Goal: Task Accomplishment & Management: Use online tool/utility

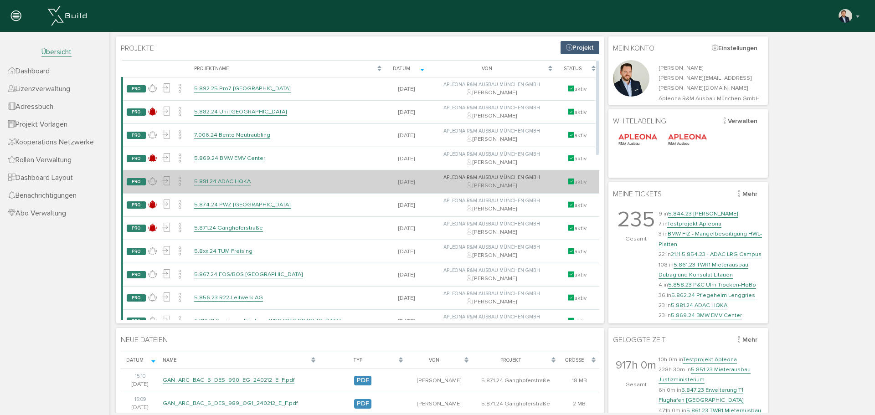
click at [224, 180] on link "5.881.24 ADAC HQKA" at bounding box center [222, 182] width 57 height 8
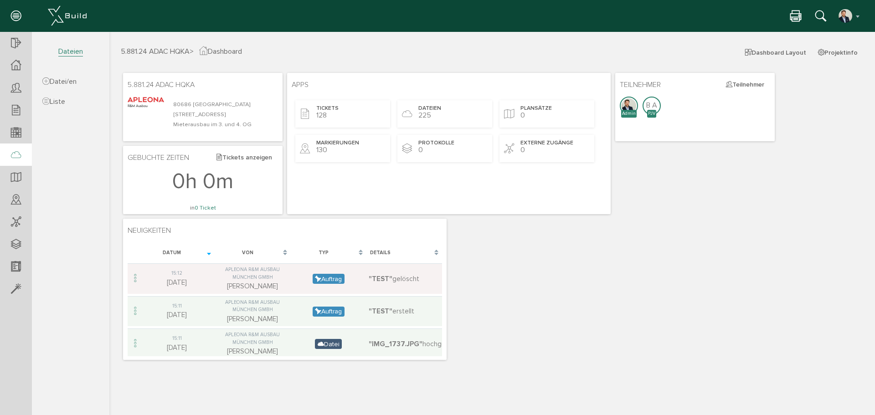
click at [19, 152] on icon at bounding box center [16, 155] width 10 height 13
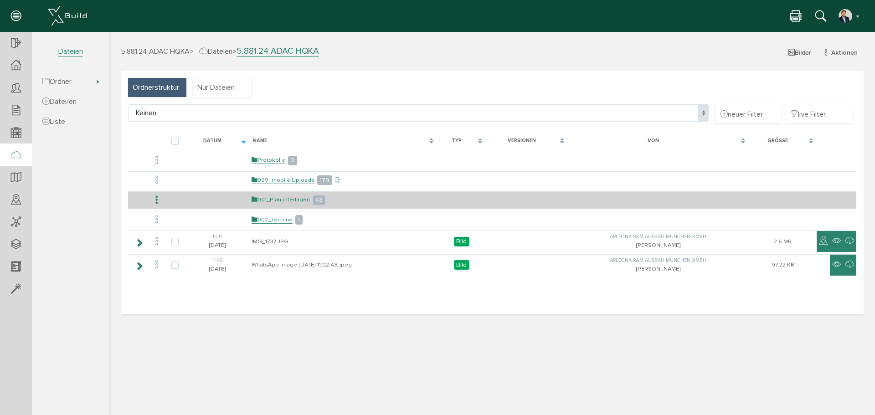
click at [288, 198] on link "001_Planunterlagen" at bounding box center [281, 200] width 58 height 8
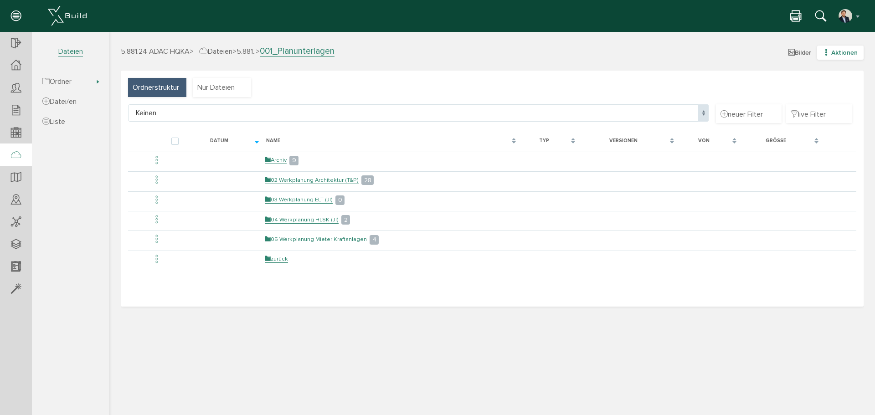
click at [837, 54] on span "Aktionen" at bounding box center [845, 53] width 26 height 8
click at [820, 96] on link "neuer Ordner" at bounding box center [834, 97] width 72 height 14
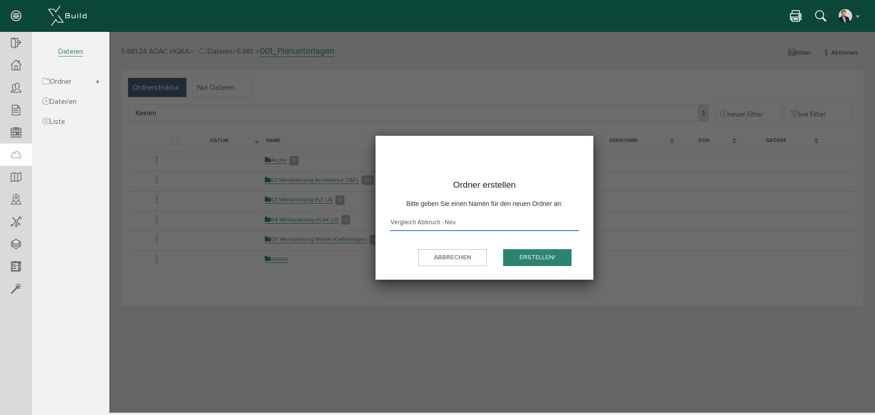
type input "Vergleich Abbruch - Neu"
click at [553, 253] on button "erstellen!" at bounding box center [537, 257] width 68 height 17
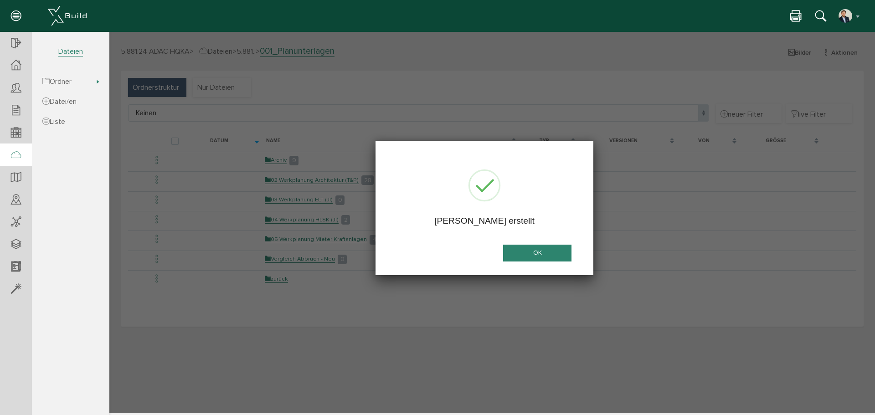
click at [516, 252] on button "OK" at bounding box center [537, 253] width 68 height 17
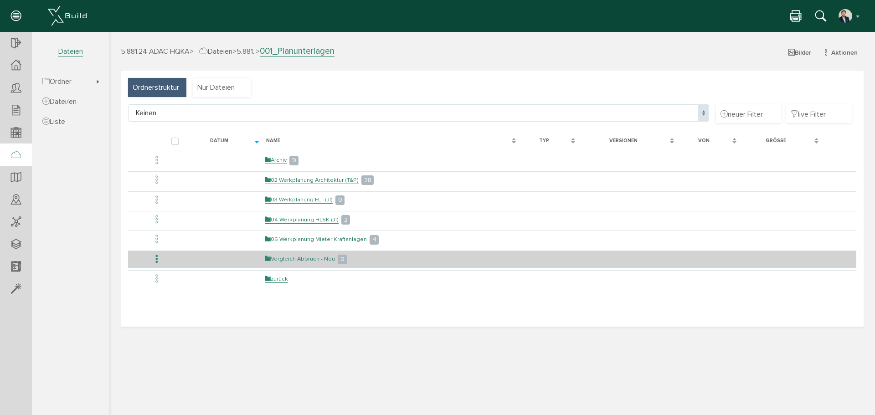
click at [294, 258] on link "Vergleich Abbruch - Neu" at bounding box center [300, 259] width 70 height 8
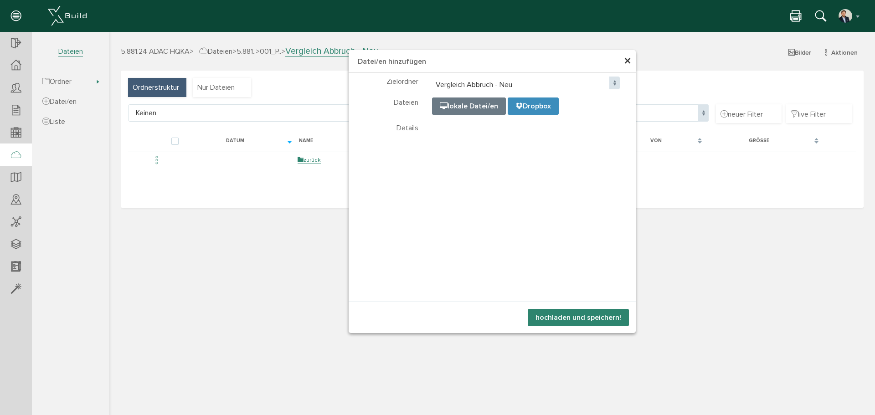
select select "D-68a71c7e2cd073_06137229"
click at [586, 318] on button "hochladen und speichern!" at bounding box center [578, 317] width 101 height 17
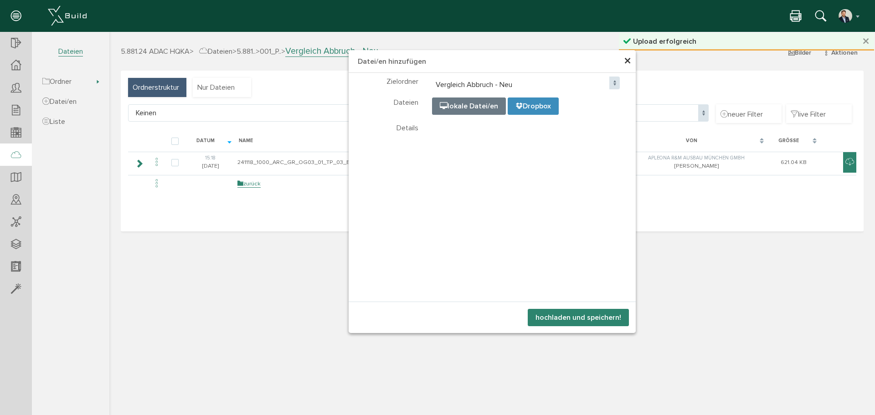
select select "D-68a71c7e2cd073_06137229"
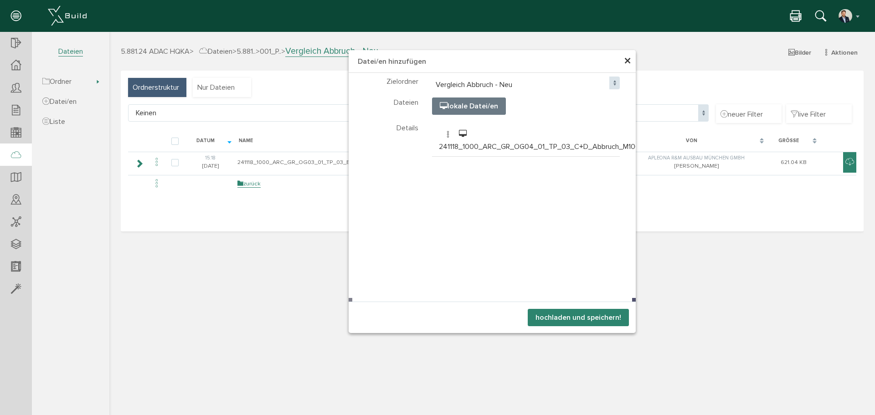
click at [576, 322] on button "hochladen und speichern!" at bounding box center [578, 317] width 101 height 17
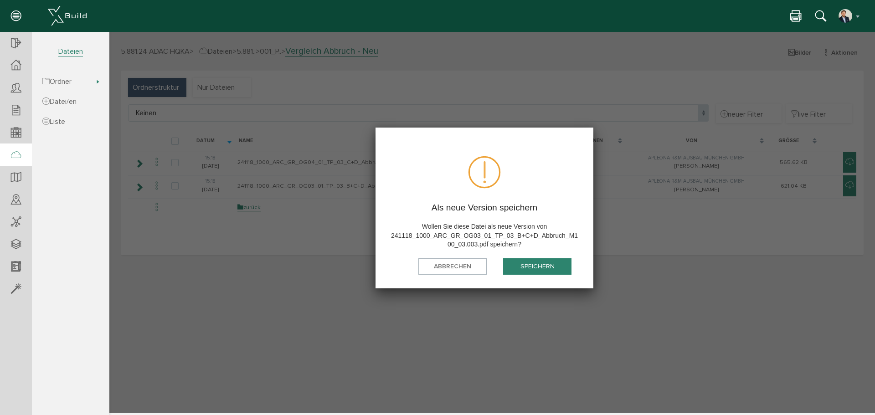
click at [528, 264] on button "speichern" at bounding box center [537, 266] width 68 height 17
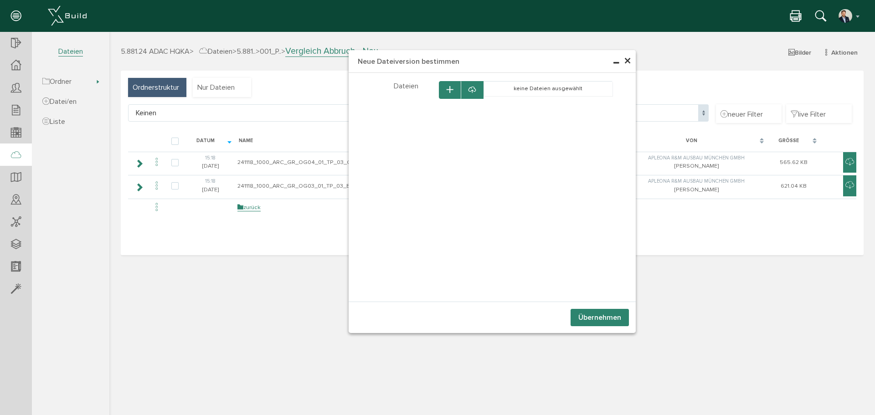
select select "D-68a71c7e2cd073_06137229"
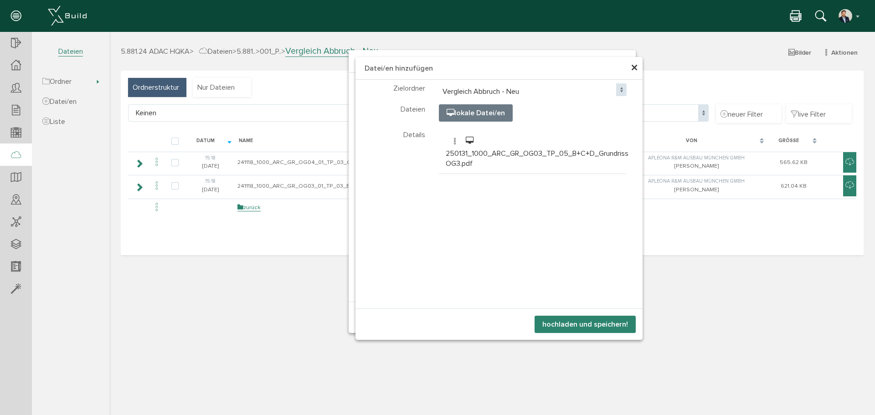
click at [600, 323] on button "hochladen und speichern!" at bounding box center [585, 324] width 101 height 17
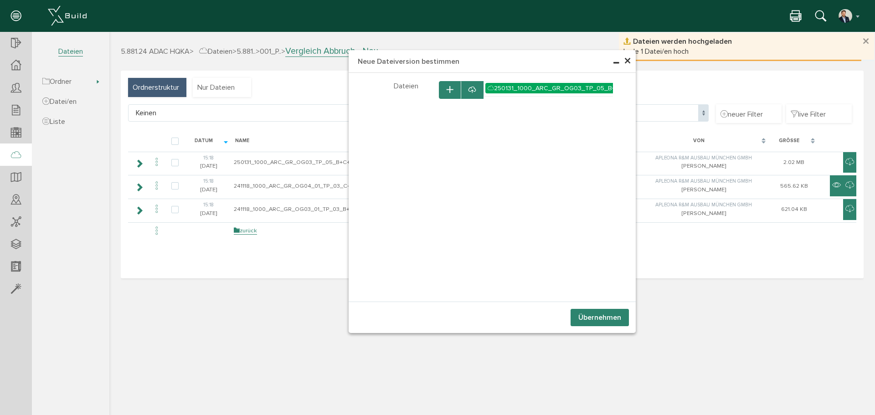
click at [604, 315] on button "Übernehmen" at bounding box center [600, 317] width 58 height 17
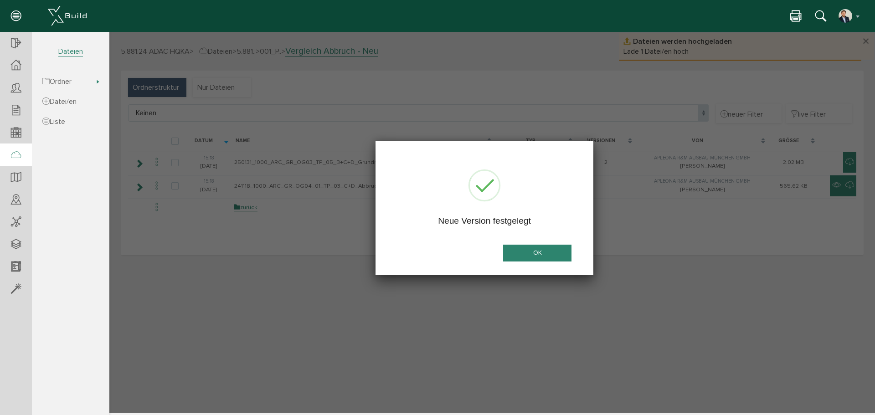
click at [537, 253] on button "OK" at bounding box center [537, 253] width 68 height 17
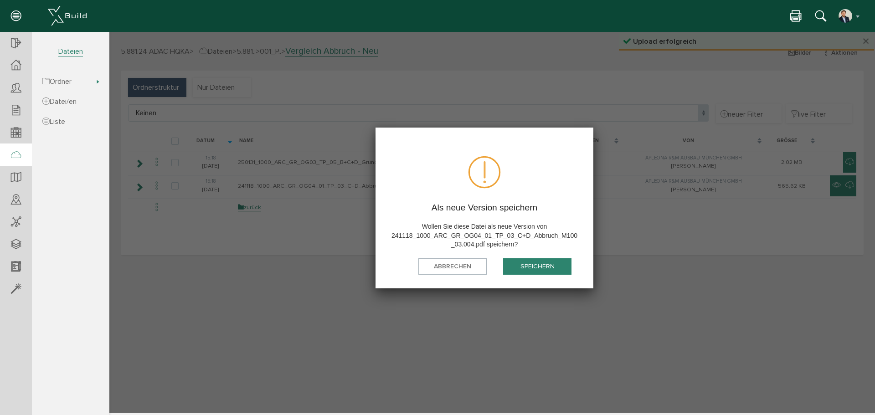
click at [543, 268] on button "speichern" at bounding box center [537, 266] width 68 height 17
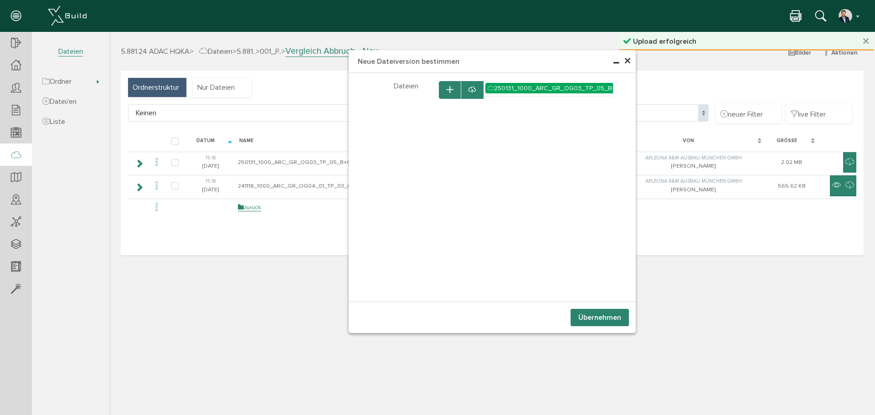
select select "D-68a71c7e2cd073_06137229"
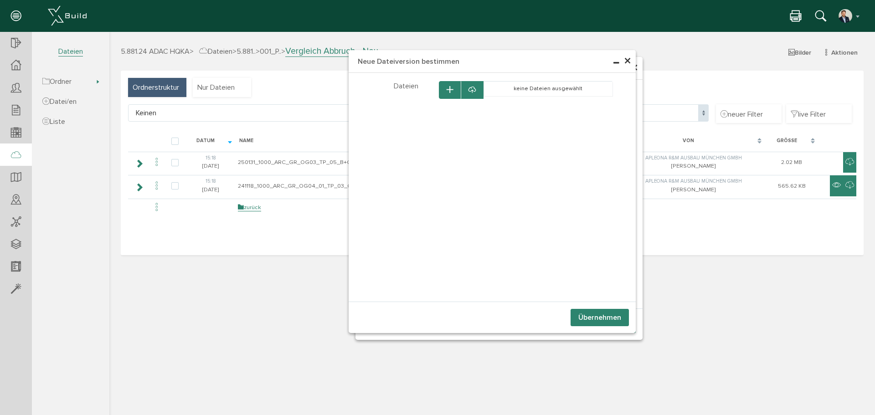
select select "D-68a71c7e2cd073_06137229"
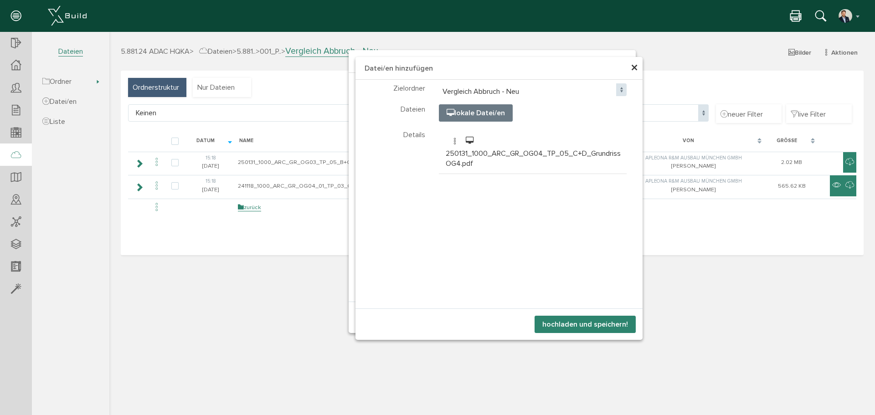
click at [589, 322] on button "hochladen und speichern!" at bounding box center [585, 324] width 101 height 17
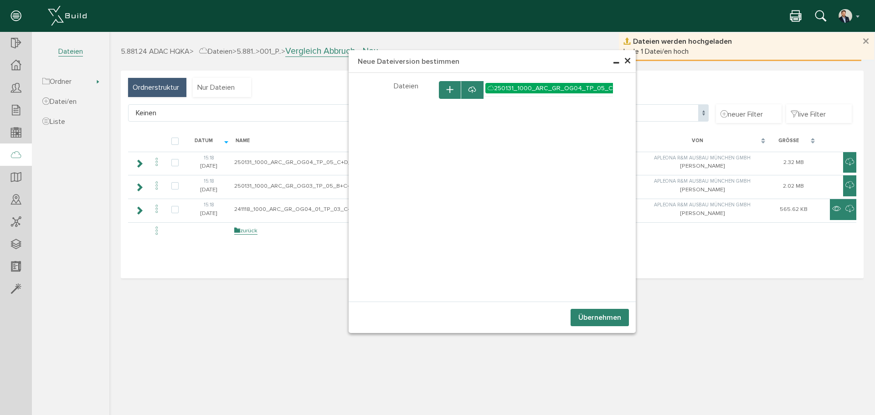
click at [599, 315] on button "Übernehmen" at bounding box center [600, 317] width 58 height 17
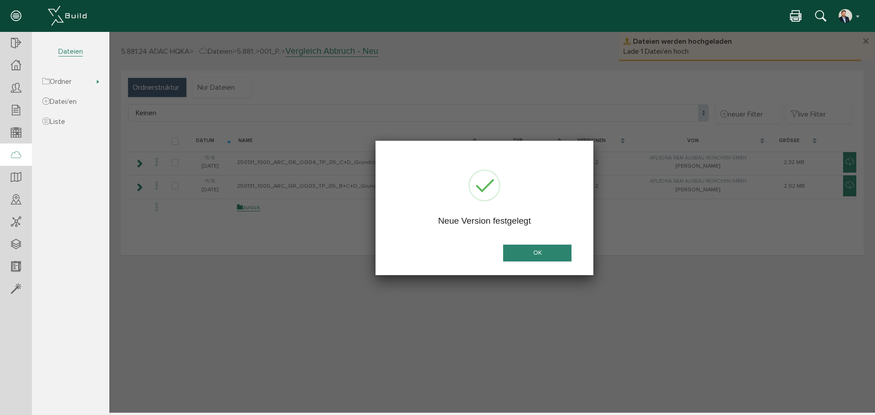
click at [532, 248] on button "OK" at bounding box center [537, 253] width 68 height 17
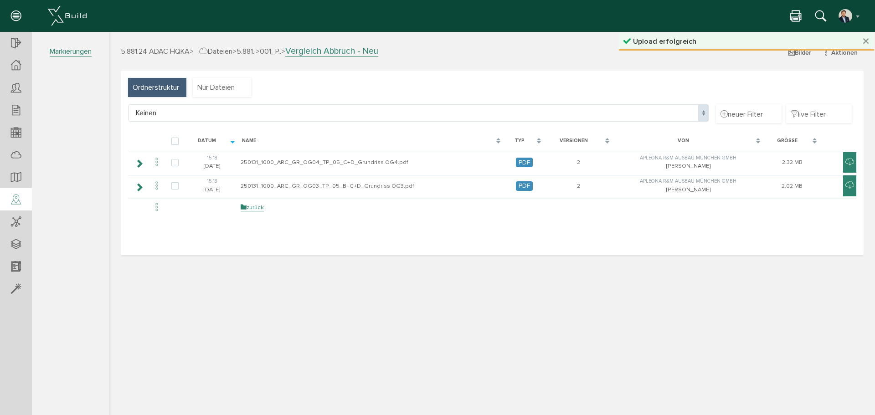
click at [15, 198] on icon at bounding box center [16, 200] width 10 height 13
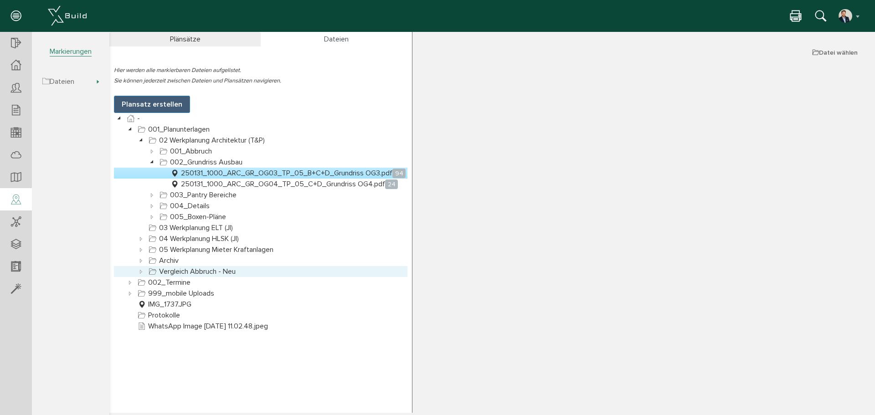
click at [142, 270] on icon at bounding box center [141, 271] width 11 height 11
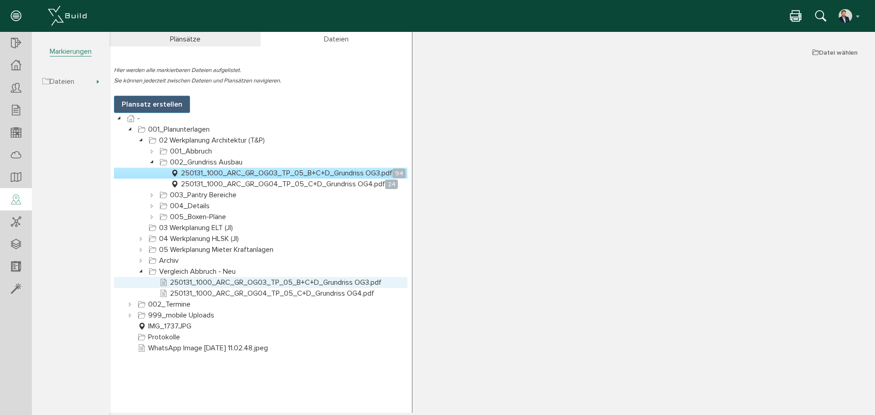
click at [202, 283] on link "250131_1000_ARC_GR_OG03_TP_05_B+C+D_Grundriss OG3.pdf" at bounding box center [271, 282] width 226 height 11
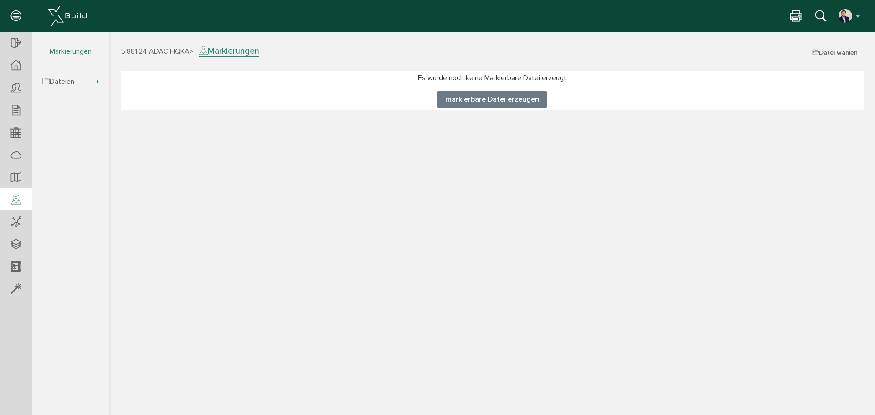
click at [484, 105] on button "markierbare Datei erzeugen" at bounding box center [492, 99] width 109 height 17
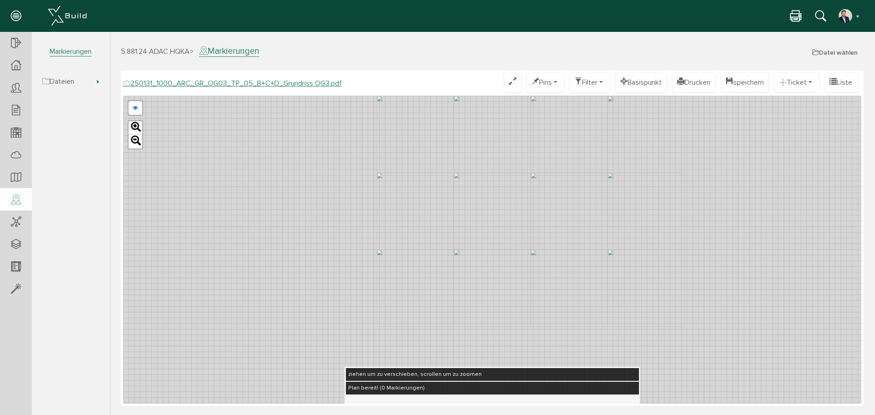
click at [359, 182] on div "241118_1000_ARC_GR_OG03_01_TP_03_B+C+D_Abbruch_M100_03.003.pdf abbrechen Leaflet" at bounding box center [492, 250] width 739 height 308
click at [130, 108] on link at bounding box center [136, 108] width 14 height 14
click at [235, 112] on link "241118_1000_ARC_GR_OG03_01_TP_03_B+C+D_Abbruch_M100_03.003.pdf" at bounding box center [236, 108] width 189 height 14
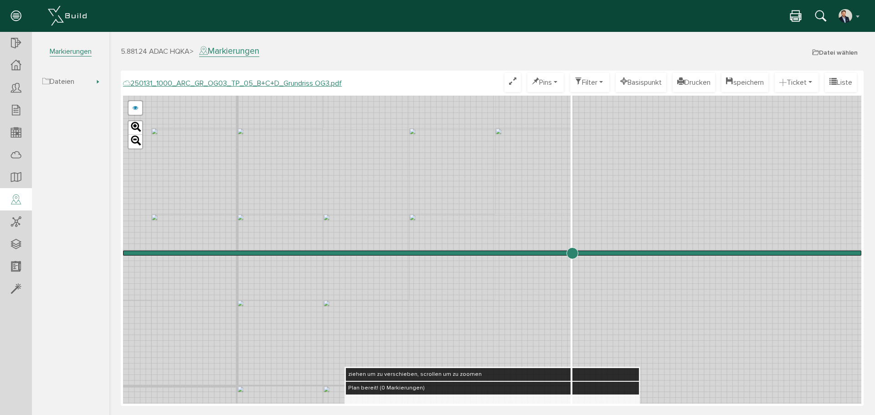
drag, startPoint x: 496, startPoint y: 253, endPoint x: 572, endPoint y: 262, distance: 77.0
click at [572, 253] on input "range" at bounding box center [492, 253] width 739 height 0
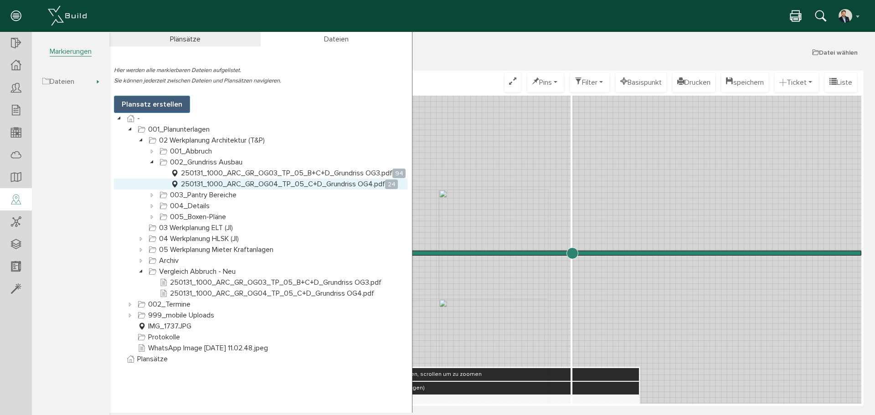
click at [303, 182] on link "250131_1000_ARC_GR_OG04_TP_05_C+D_Grundriss OG4.pdf 24" at bounding box center [284, 184] width 231 height 11
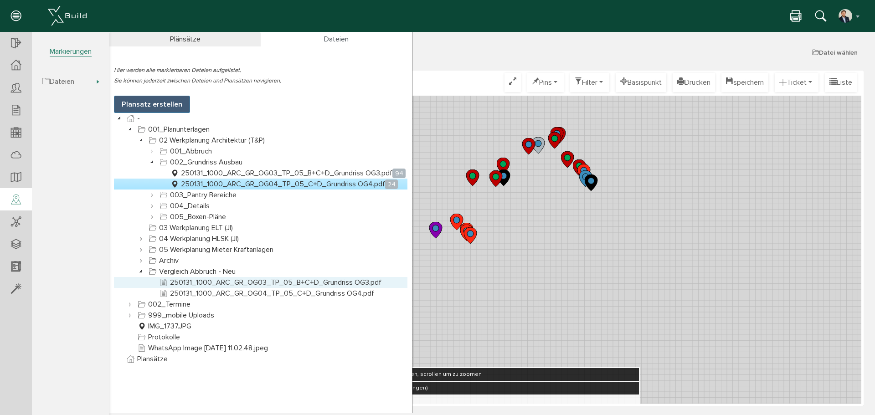
click at [229, 283] on link "250131_1000_ARC_GR_OG03_TP_05_B+C+D_Grundriss OG3.pdf" at bounding box center [271, 282] width 226 height 11
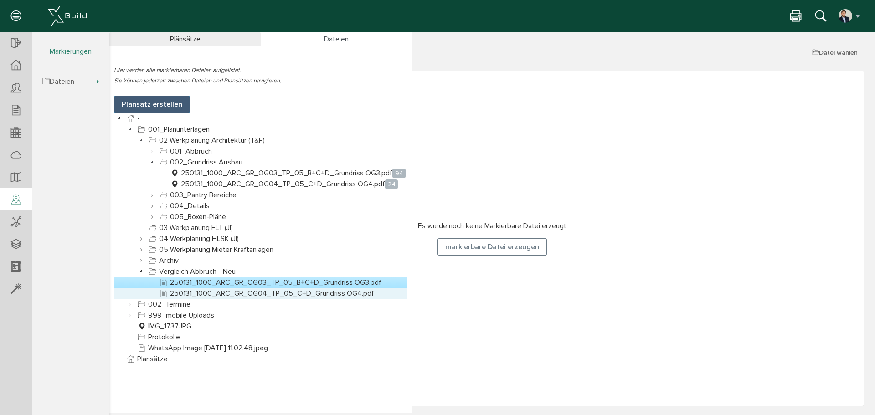
click at [212, 294] on link "250131_1000_ARC_GR_OG04_TP_05_C+D_Grundriss OG4.pdf" at bounding box center [267, 293] width 218 height 11
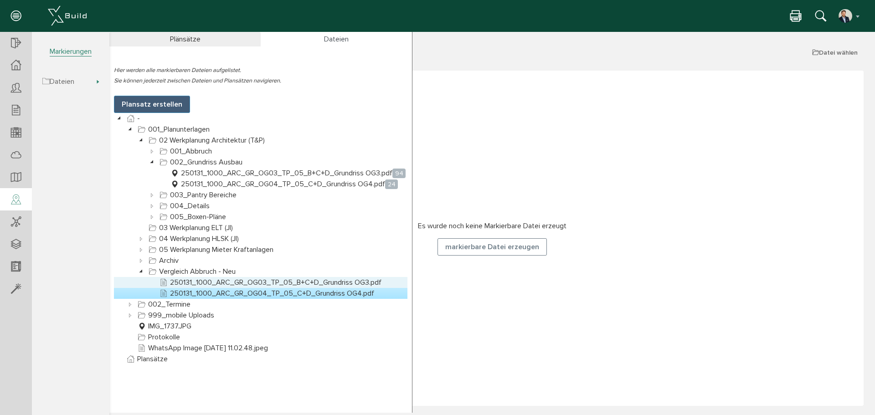
click at [301, 285] on link "250131_1000_ARC_GR_OG03_TP_05_B+C+D_Grundriss OG3.pdf" at bounding box center [271, 282] width 226 height 11
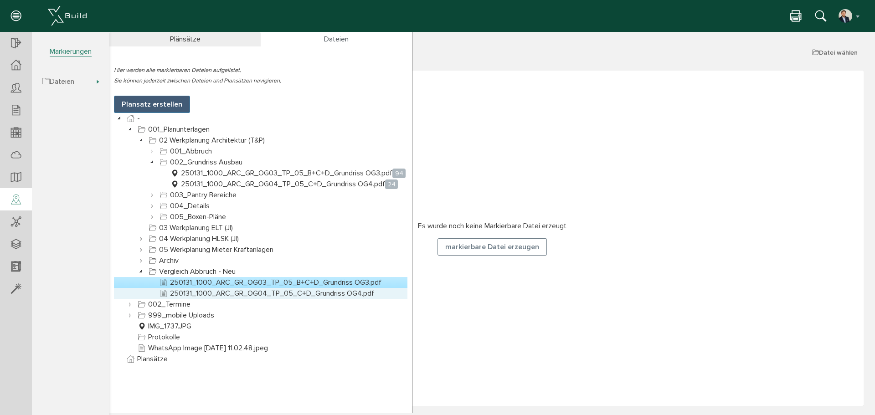
click at [225, 292] on link "250131_1000_ARC_GR_OG04_TP_05_C+D_Grundriss OG4.pdf" at bounding box center [267, 293] width 218 height 11
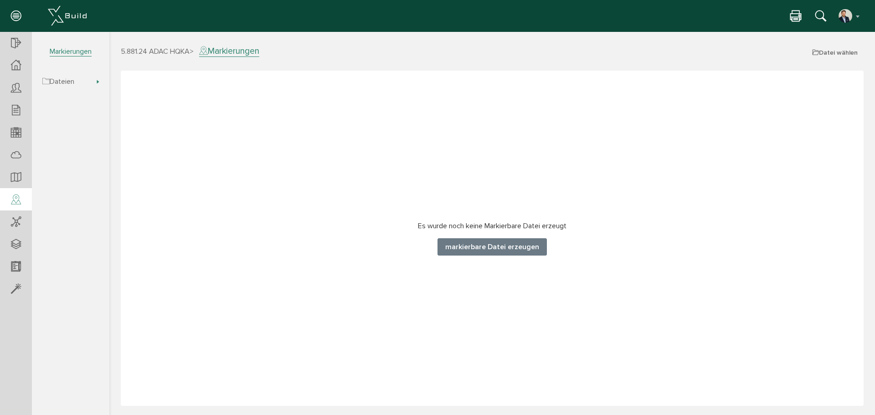
click at [502, 251] on button "markierbare Datei erzeugen" at bounding box center [492, 246] width 109 height 17
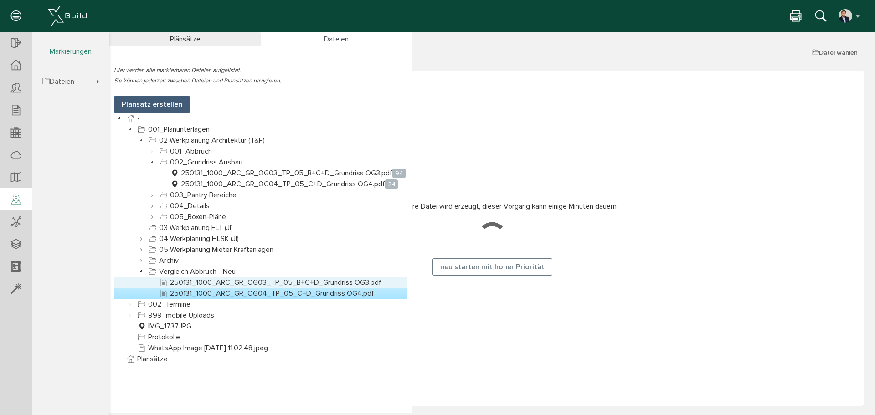
drag, startPoint x: 188, startPoint y: 113, endPoint x: 228, endPoint y: 282, distance: 173.4
click at [228, 282] on link "250131_1000_ARC_GR_OG03_TP_05_B+C+D_Grundriss OG3.pdf" at bounding box center [271, 282] width 226 height 11
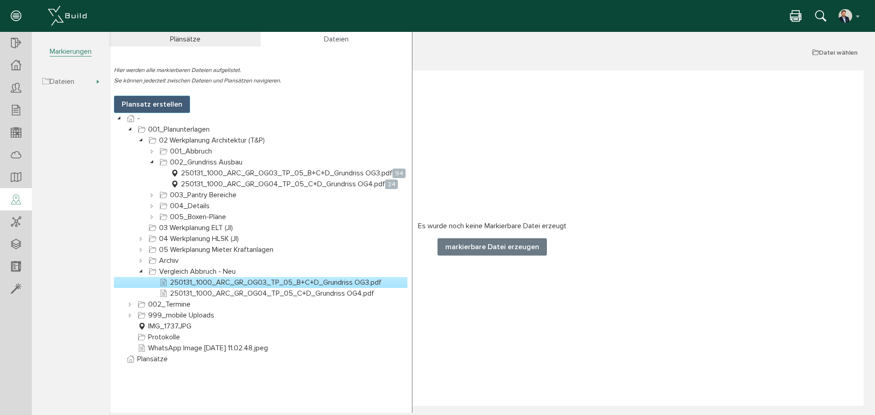
click at [493, 247] on button "markierbare Datei erzeugen" at bounding box center [492, 246] width 109 height 17
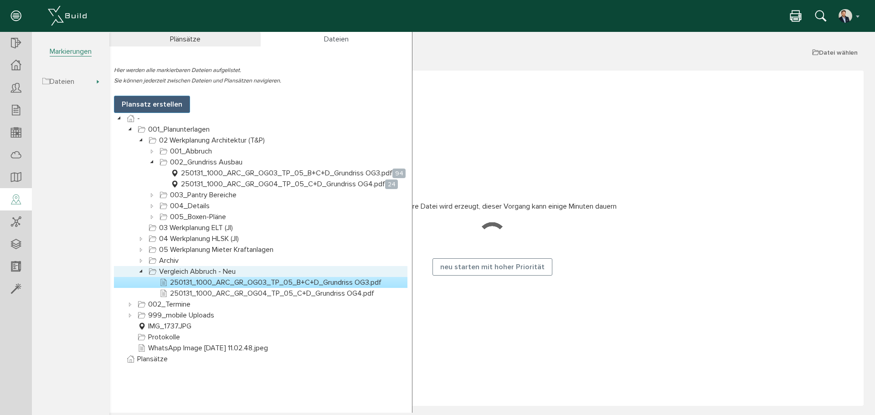
click at [248, 293] on link "250131_1000_ARC_GR_OG04_TP_05_C+D_Grundriss OG4.pdf" at bounding box center [267, 293] width 218 height 11
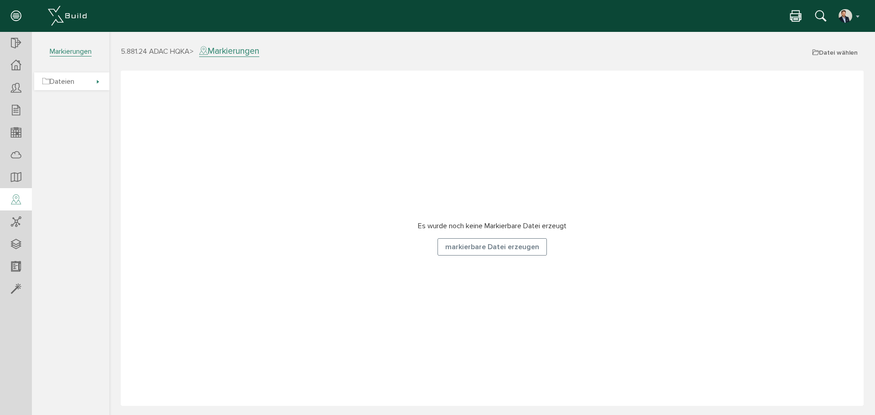
click at [74, 83] on span "Dateien" at bounding box center [58, 81] width 32 height 9
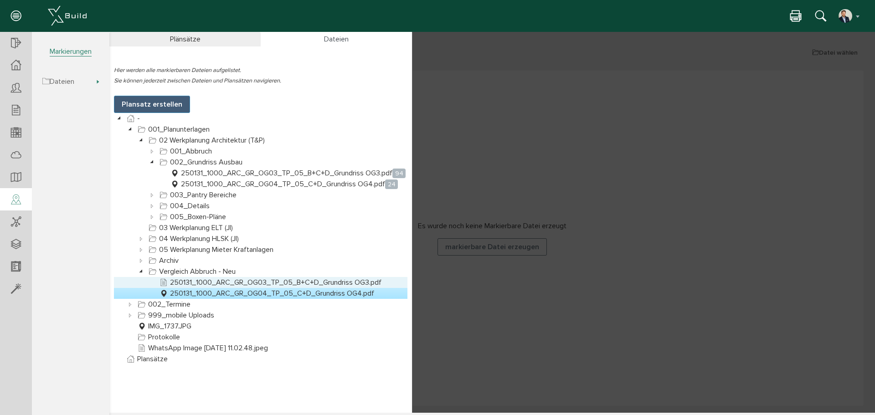
drag, startPoint x: 263, startPoint y: 284, endPoint x: 268, endPoint y: 284, distance: 5.0
click at [263, 284] on link "250131_1000_ARC_GR_OG03_TP_05_B+C+D_Grundriss OG3.pdf" at bounding box center [271, 282] width 226 height 11
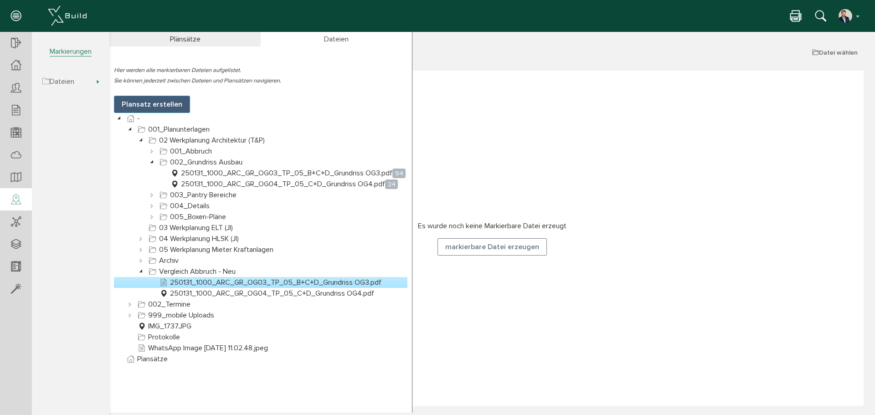
click at [238, 292] on link "250131_1000_ARC_GR_OG04_TP_05_C+D_Grundriss OG4.pdf" at bounding box center [267, 293] width 218 height 11
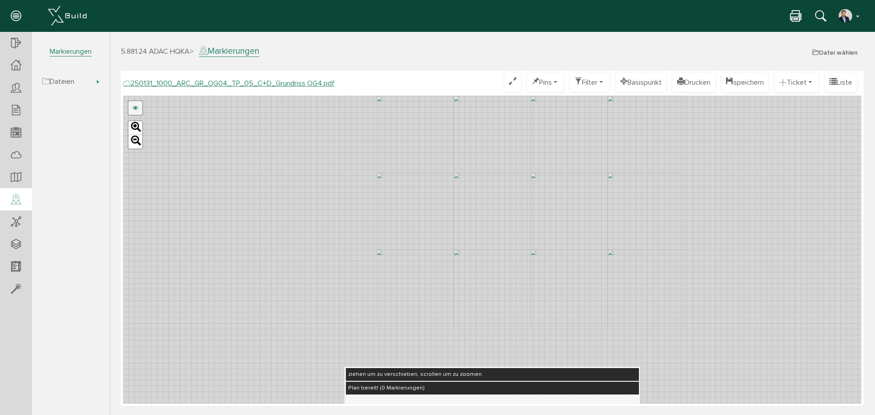
click at [136, 109] on link at bounding box center [136, 108] width 14 height 14
click at [193, 106] on link "241118_1000_ARC_GR_OG04_01_TP_03_C+D_Abbruch_M100_03.004.pdf" at bounding box center [233, 108] width 182 height 14
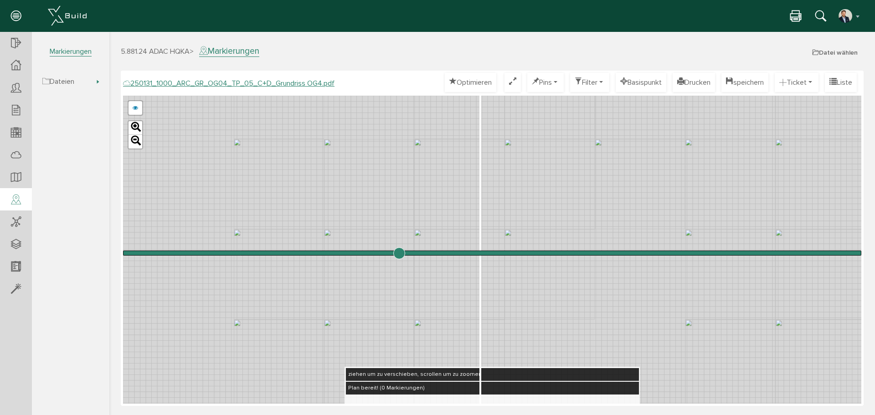
drag, startPoint x: 492, startPoint y: 251, endPoint x: 489, endPoint y: 205, distance: 45.7
click at [399, 253] on input "range" at bounding box center [492, 253] width 739 height 0
drag, startPoint x: 399, startPoint y: 255, endPoint x: 430, endPoint y: 255, distance: 30.5
click at [430, 253] on input "range" at bounding box center [492, 253] width 739 height 0
drag, startPoint x: 430, startPoint y: 255, endPoint x: 356, endPoint y: 212, distance: 85.0
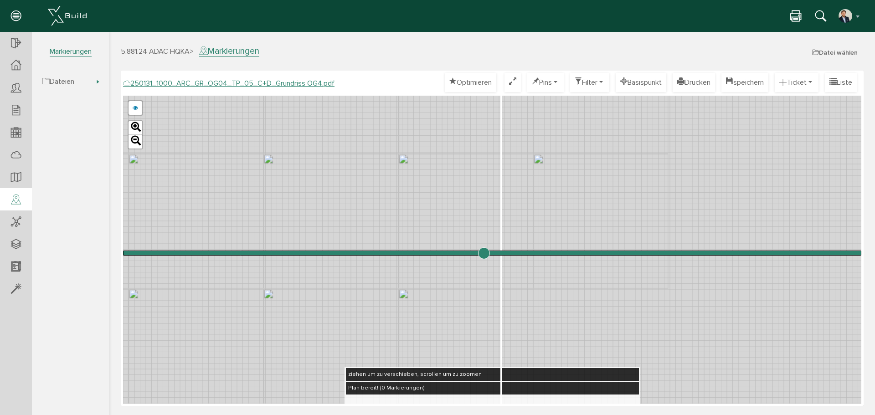
click at [484, 253] on input "range" at bounding box center [492, 253] width 739 height 0
drag, startPoint x: 350, startPoint y: 212, endPoint x: 537, endPoint y: 196, distance: 188.0
click at [537, 196] on div "241118_1000_ARC_GR_OG04_01_TP_03_C+D_Abbruch_M100_03.004.pdf abbrechen Leaflet" at bounding box center [492, 250] width 739 height 308
drag, startPoint x: 422, startPoint y: 166, endPoint x: 542, endPoint y: 242, distance: 141.8
click at [542, 242] on div "241118_1000_ARC_GR_OG04_01_TP_03_C+D_Abbruch_M100_03.004.pdf abbrechen Leaflet" at bounding box center [492, 250] width 739 height 308
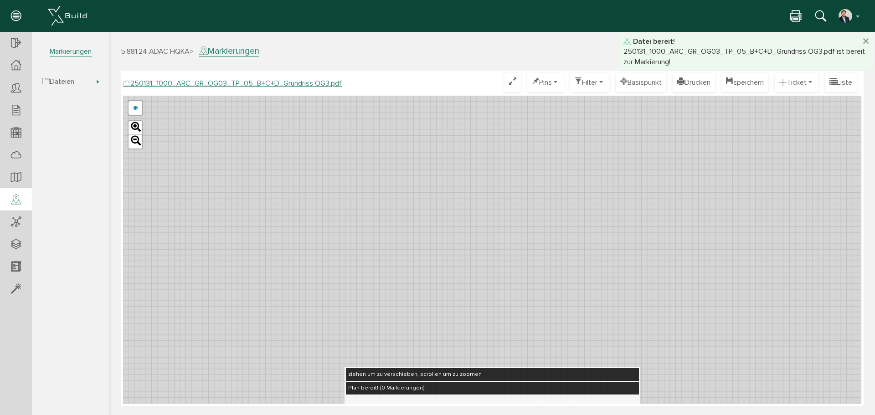
drag, startPoint x: 486, startPoint y: 254, endPoint x: 424, endPoint y: 245, distance: 62.6
click at [137, 112] on link at bounding box center [136, 108] width 14 height 14
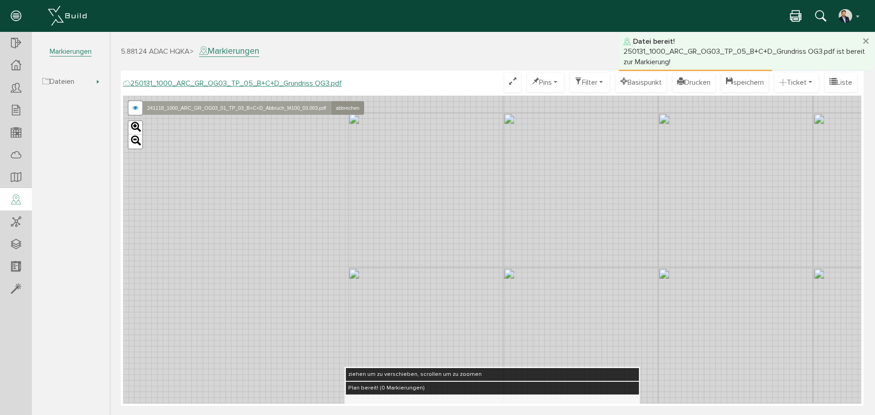
click at [184, 110] on link "241118_1000_ARC_GR_OG03_01_TP_03_B+C+D_Abbruch_M100_03.003.pdf" at bounding box center [236, 108] width 189 height 14
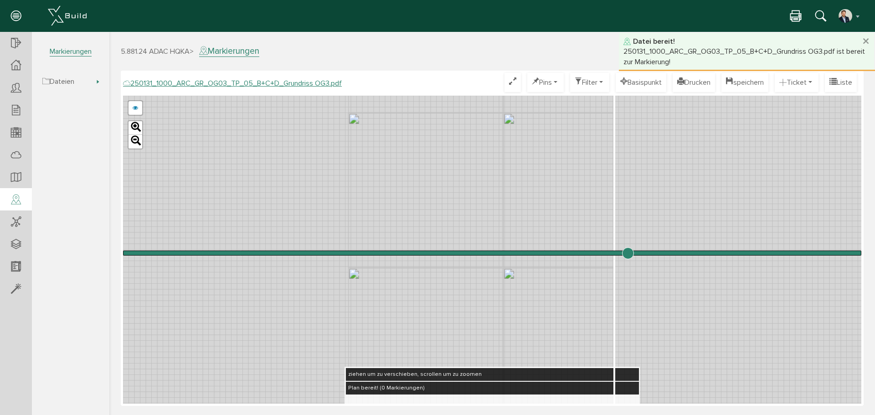
drag, startPoint x: 489, startPoint y: 253, endPoint x: 628, endPoint y: 257, distance: 138.7
click at [628, 253] on input "range" at bounding box center [492, 253] width 739 height 0
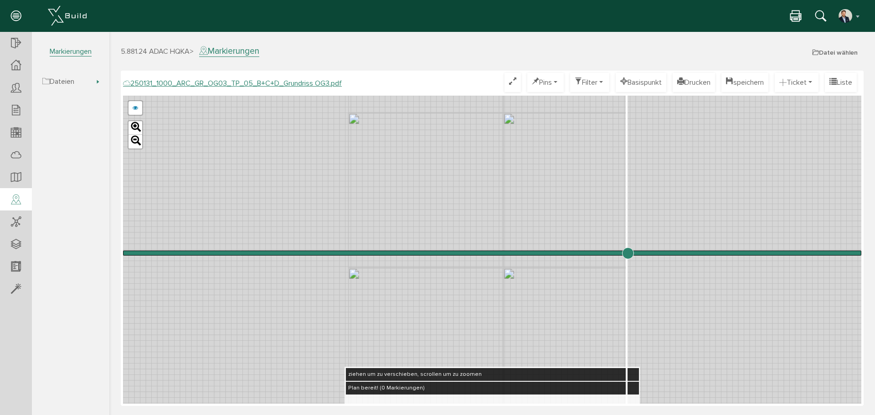
click at [431, 204] on div "241118_1000_ARC_GR_OG03_01_TP_03_B+C+D_Abbruch_M100_03.003.pdf abbrechen Leaflet" at bounding box center [492, 250] width 739 height 308
click at [134, 106] on link at bounding box center [136, 108] width 14 height 14
click at [346, 107] on link "abbrechen" at bounding box center [347, 108] width 33 height 14
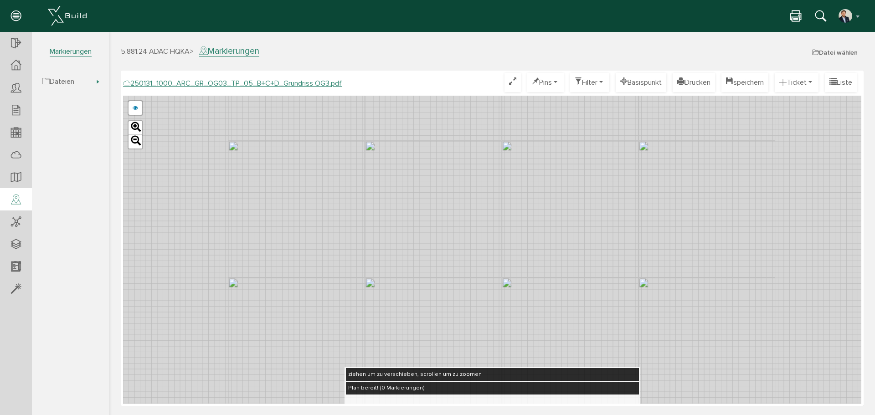
drag, startPoint x: 584, startPoint y: 213, endPoint x: 438, endPoint y: 224, distance: 147.2
drag, startPoint x: 520, startPoint y: 213, endPoint x: 190, endPoint y: 261, distance: 334.0
click at [174, 273] on div "241118_1000_ARC_GR_OG03_01_TP_03_B+C+D_Abbruch_M100_03.003.pdf abbrechen Leaflet" at bounding box center [492, 250] width 739 height 308
drag, startPoint x: 466, startPoint y: 223, endPoint x: 334, endPoint y: 196, distance: 135.4
click at [334, 196] on div "241118_1000_ARC_GR_OG03_01_TP_03_B+C+D_Abbruch_M100_03.003.pdf abbrechen Leaflet" at bounding box center [492, 250] width 739 height 308
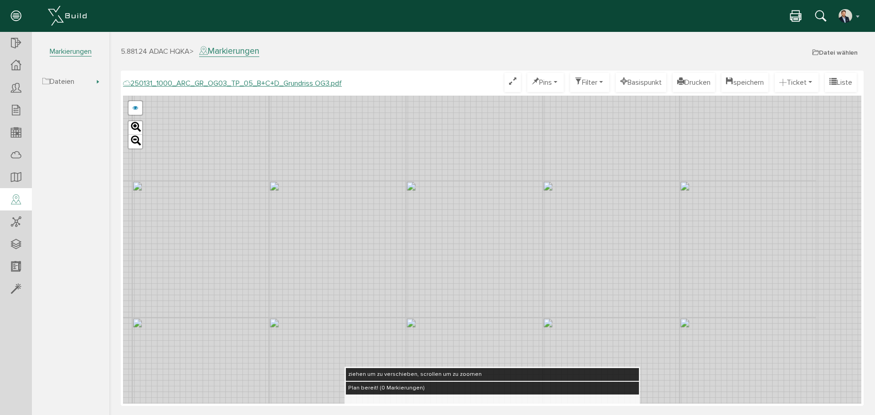
drag, startPoint x: 463, startPoint y: 192, endPoint x: 475, endPoint y: 237, distance: 46.7
click at [475, 237] on div "241118_1000_ARC_GR_OG03_01_TP_03_B+C+D_Abbruch_M100_03.003.pdf abbrechen Leaflet" at bounding box center [492, 250] width 739 height 308
click at [139, 101] on link at bounding box center [136, 108] width 14 height 14
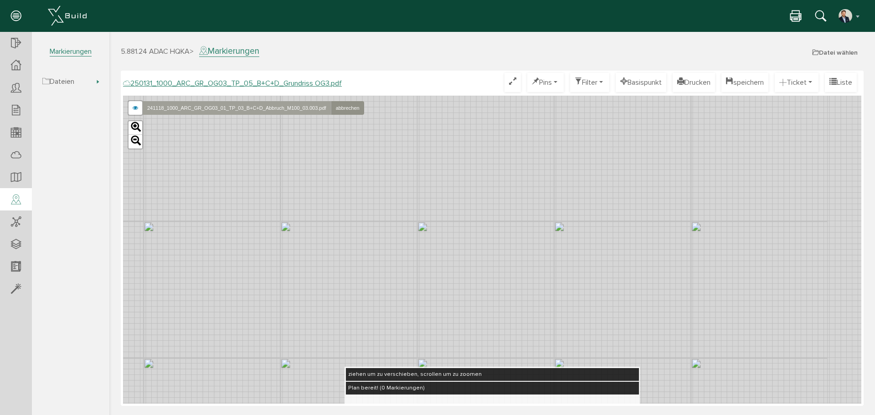
click at [231, 106] on link "241118_1000_ARC_GR_OG03_01_TP_03_B+C+D_Abbruch_M100_03.003.pdf" at bounding box center [236, 108] width 189 height 14
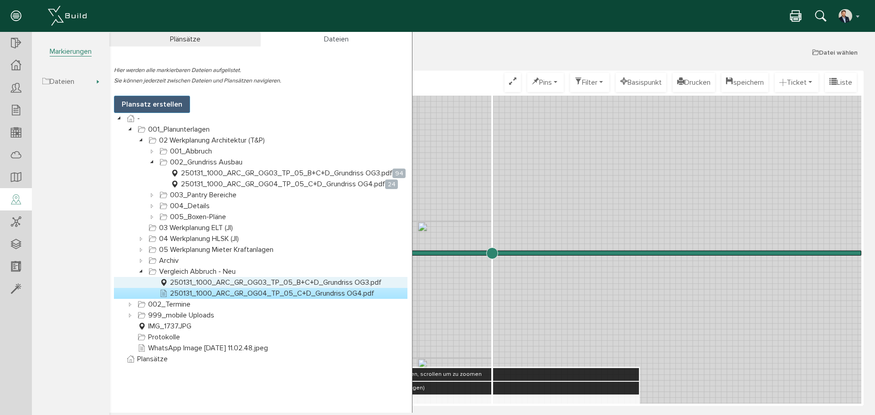
click at [232, 281] on link "250131_1000_ARC_GR_OG03_TP_05_B+C+D_Grundriss OG3.pdf" at bounding box center [271, 282] width 226 height 11
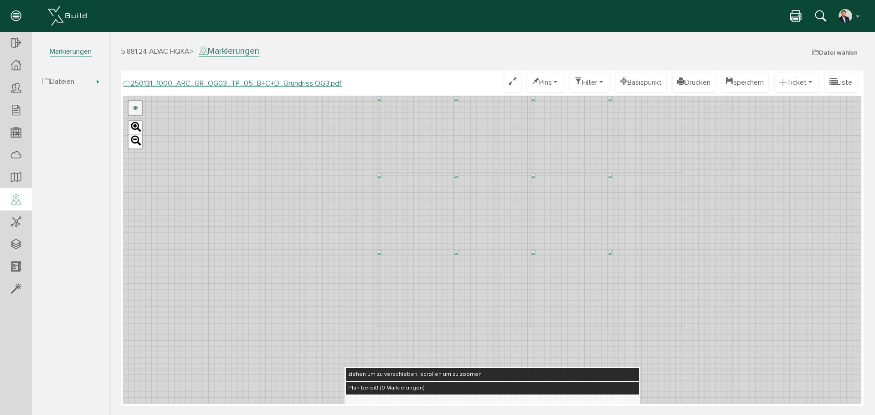
click at [132, 109] on link at bounding box center [136, 108] width 14 height 14
click at [177, 114] on link "241118_1000_ARC_GR_OG03_01_TP_03_B+C+D_Abbruch_M100_03.003.pdf" at bounding box center [236, 108] width 189 height 14
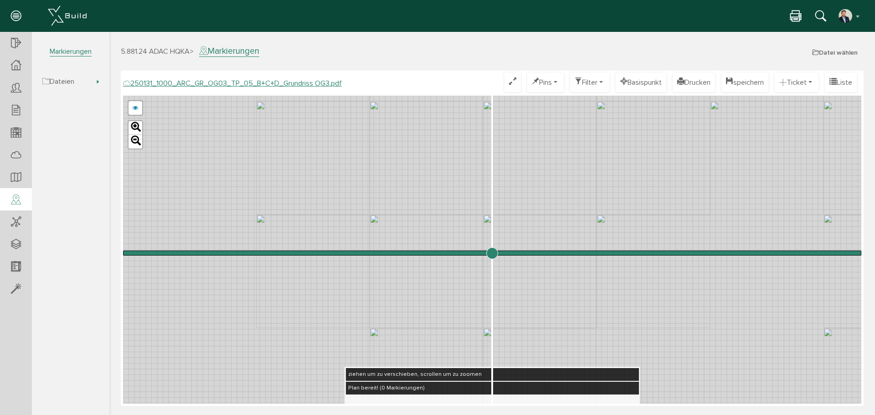
drag, startPoint x: 382, startPoint y: 210, endPoint x: 452, endPoint y: 214, distance: 70.8
click at [446, 214] on div "241118_1000_ARC_GR_OG03_01_TP_03_B+C+D_Abbruch_M100_03.003.pdf abbrechen Leaflet" at bounding box center [492, 250] width 739 height 308
drag, startPoint x: 493, startPoint y: 252, endPoint x: 255, endPoint y: 232, distance: 238.8
click at [255, 253] on input "range" at bounding box center [492, 253] width 739 height 0
drag, startPoint x: 515, startPoint y: 226, endPoint x: 341, endPoint y: 256, distance: 176.7
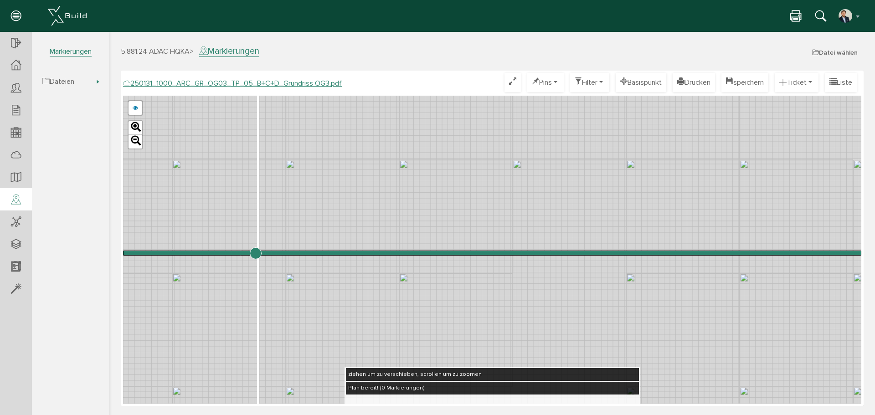
click at [301, 280] on div "241118_1000_ARC_GR_OG03_01_TP_03_B+C+D_Abbruch_M100_03.003.pdf abbrechen Leaflet" at bounding box center [492, 250] width 739 height 308
drag, startPoint x: 406, startPoint y: 160, endPoint x: 396, endPoint y: 191, distance: 33.3
click at [404, 190] on div "241118_1000_ARC_GR_OG03_01_TP_03_B+C+D_Abbruch_M100_03.003.pdf abbrechen Leaflet" at bounding box center [492, 250] width 739 height 308
drag, startPoint x: 252, startPoint y: 255, endPoint x: 408, endPoint y: 228, distance: 158.2
click at [408, 253] on input "range" at bounding box center [492, 253] width 739 height 0
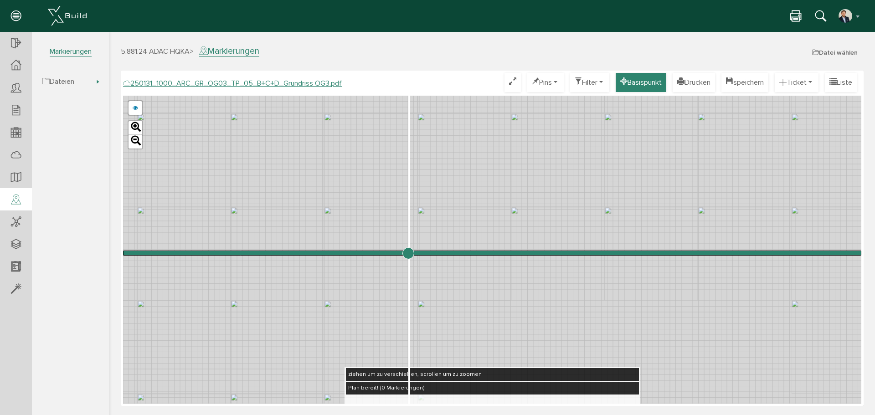
click at [635, 79] on button "Basispunkt" at bounding box center [641, 82] width 51 height 19
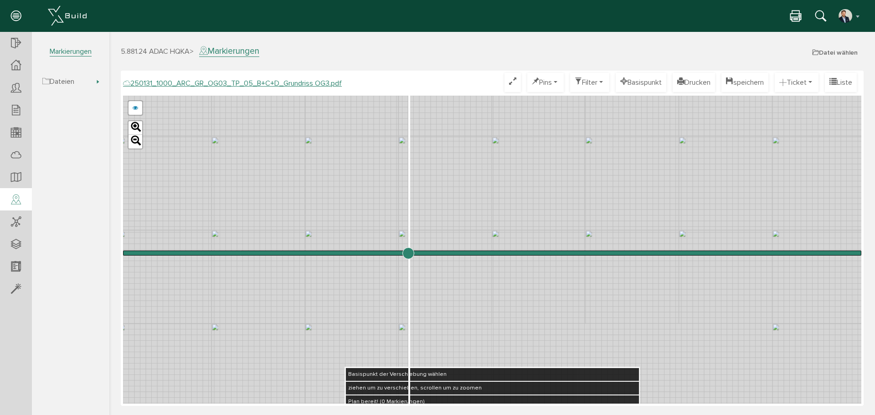
drag, startPoint x: 433, startPoint y: 165, endPoint x: 413, endPoint y: 190, distance: 31.2
click at [413, 190] on div "241118_1000_ARC_GR_OG03_01_TP_03_B+C+D_Abbruch_M100_03.003.pdf abbrechen Leaflet" at bounding box center [492, 250] width 739 height 308
click at [627, 81] on button "Basispunkt" at bounding box center [641, 82] width 51 height 19
click at [463, 205] on div "241118_1000_ARC_GR_OG03_01_TP_03_B+C+D_Abbruch_M100_03.003.pdf abbrechen Leaflet" at bounding box center [492, 250] width 739 height 308
drag, startPoint x: 408, startPoint y: 254, endPoint x: 369, endPoint y: 255, distance: 39.7
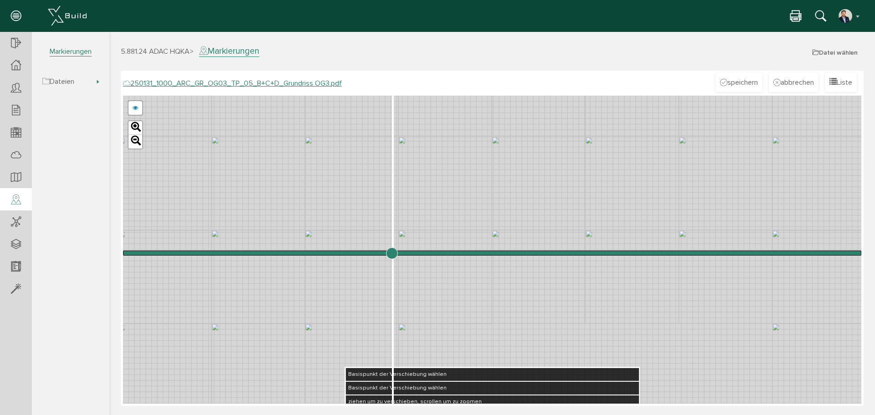
click at [392, 253] on input "range" at bounding box center [492, 253] width 739 height 0
drag, startPoint x: 398, startPoint y: 257, endPoint x: 349, endPoint y: 252, distance: 48.5
click at [347, 254] on div "241118_1000_ARC_GR_OG03_01_TP_03_B+C+D_Abbruch_M100_03.003.pdf abbrechen Leaflet" at bounding box center [492, 250] width 739 height 308
click at [391, 253] on input "range" at bounding box center [492, 253] width 739 height 0
drag, startPoint x: 452, startPoint y: 190, endPoint x: 439, endPoint y: 108, distance: 83.2
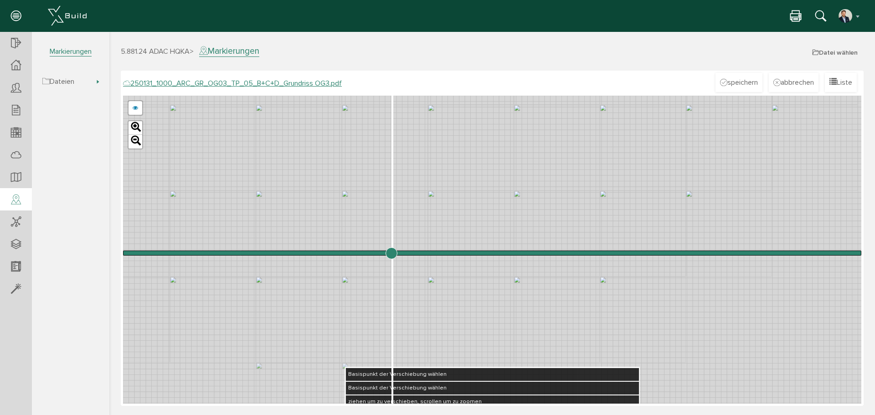
click at [439, 106] on div "241118_1000_ARC_GR_OG03_01_TP_03_B+C+D_Abbruch_M100_03.003.pdf abbrechen Leaflet" at bounding box center [492, 250] width 739 height 308
drag, startPoint x: 393, startPoint y: 255, endPoint x: 441, endPoint y: 241, distance: 50.2
click at [441, 253] on input "range" at bounding box center [492, 253] width 739 height 0
drag, startPoint x: 459, startPoint y: 136, endPoint x: 434, endPoint y: 181, distance: 52.2
click at [439, 178] on div "241118_1000_ARC_GR_OG03_01_TP_03_B+C+D_Abbruch_M100_03.003.pdf abbrechen Leaflet" at bounding box center [492, 250] width 739 height 308
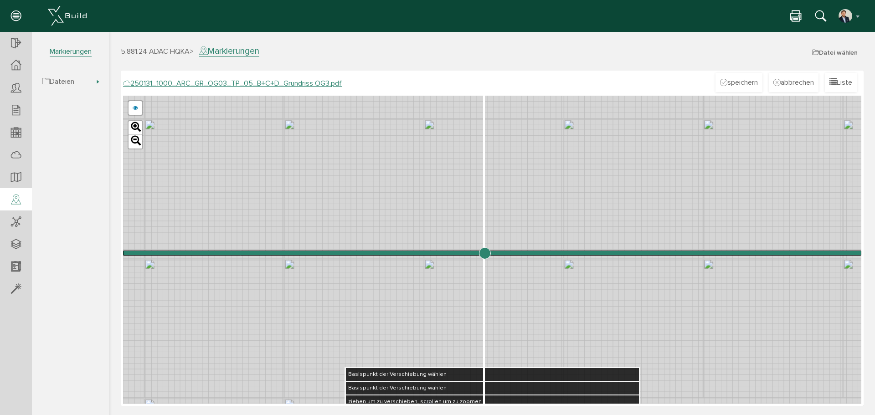
drag, startPoint x: 439, startPoint y: 252, endPoint x: 485, endPoint y: 254, distance: 45.2
click at [485, 253] on input "range" at bounding box center [492, 253] width 739 height 0
drag, startPoint x: 528, startPoint y: 165, endPoint x: 472, endPoint y: 165, distance: 55.6
click at [472, 165] on div "241118_1000_ARC_GR_OG03_01_TP_03_B+C+D_Abbruch_M100_03.003.pdf abbrechen Leaflet" at bounding box center [492, 250] width 739 height 308
drag, startPoint x: 595, startPoint y: 193, endPoint x: 570, endPoint y: 164, distance: 38.5
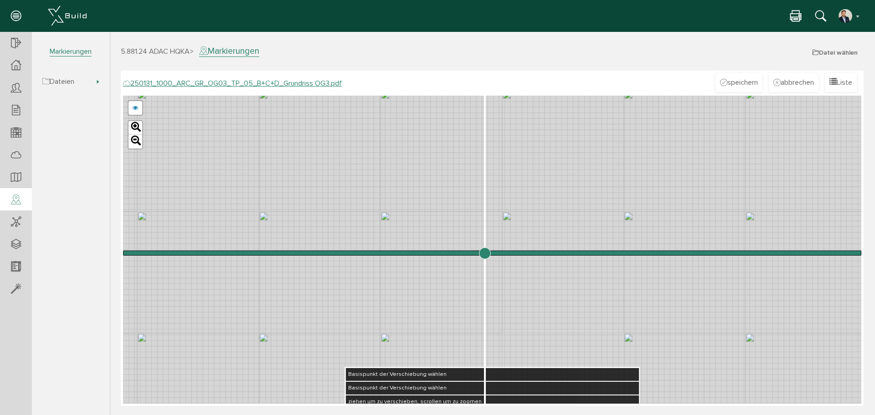
click at [570, 164] on div "241118_1000_ARC_GR_OG03_01_TP_03_B+C+D_Abbruch_M100_03.003.pdf abbrechen Leaflet" at bounding box center [492, 250] width 739 height 308
drag, startPoint x: 535, startPoint y: 167, endPoint x: 500, endPoint y: 191, distance: 42.0
click at [500, 191] on div "241118_1000_ARC_GR_OG03_01_TP_03_B+C+D_Abbruch_M100_03.003.pdf abbrechen Leaflet" at bounding box center [492, 250] width 739 height 308
drag, startPoint x: 714, startPoint y: 194, endPoint x: 574, endPoint y: 117, distance: 159.5
click at [574, 117] on div "241118_1000_ARC_GR_OG03_01_TP_03_B+C+D_Abbruch_M100_03.003.pdf abbrechen Leaflet" at bounding box center [492, 250] width 739 height 308
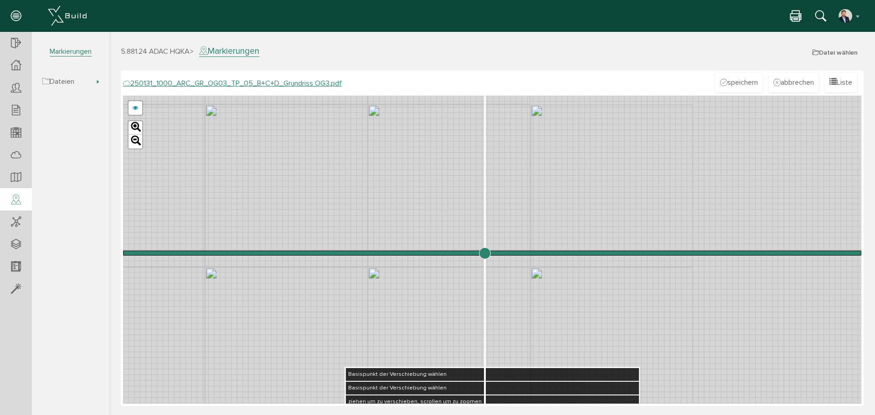
drag, startPoint x: 711, startPoint y: 181, endPoint x: 432, endPoint y: 114, distance: 286.8
click at [422, 105] on div "241118_1000_ARC_GR_OG03_01_TP_03_B+C+D_Abbruch_M100_03.003.pdf abbrechen Leaflet" at bounding box center [492, 250] width 739 height 308
drag, startPoint x: 489, startPoint y: 255, endPoint x: 357, endPoint y: 250, distance: 131.8
click at [357, 253] on input "range" at bounding box center [492, 253] width 739 height 0
drag, startPoint x: 474, startPoint y: 151, endPoint x: 555, endPoint y: 193, distance: 90.9
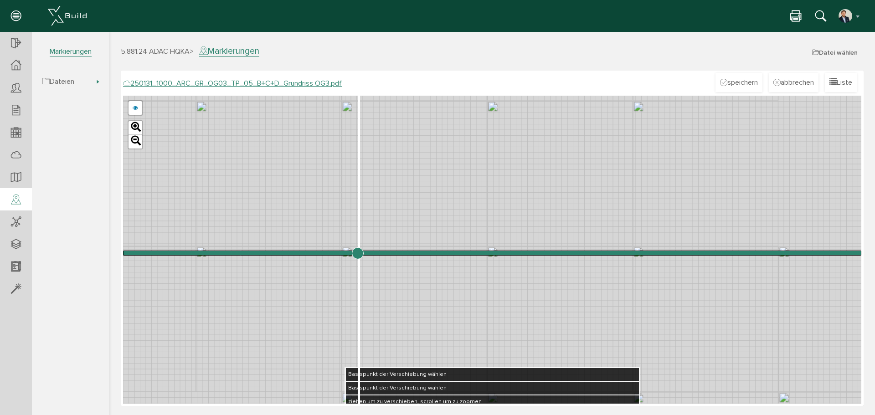
click at [555, 193] on div "241118_1000_ARC_GR_OG03_01_TP_03_B+C+D_Abbruch_M100_03.003.pdf abbrechen Leaflet" at bounding box center [492, 250] width 739 height 308
drag, startPoint x: 363, startPoint y: 254, endPoint x: 493, endPoint y: 221, distance: 134.6
click at [493, 253] on input "range" at bounding box center [492, 253] width 739 height 0
drag, startPoint x: 616, startPoint y: 176, endPoint x: 559, endPoint y: 279, distance: 117.7
click at [559, 279] on div "241118_1000_ARC_GR_OG03_01_TP_03_B+C+D_Abbruch_M100_03.003.pdf abbrechen Leaflet" at bounding box center [492, 250] width 739 height 308
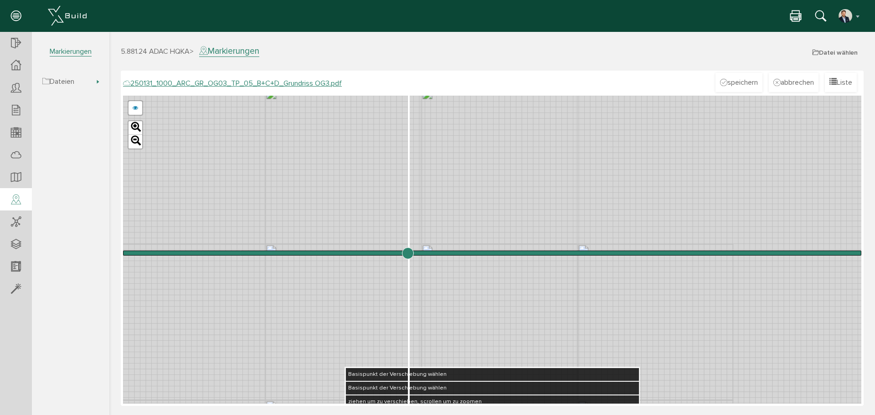
drag, startPoint x: 493, startPoint y: 256, endPoint x: 408, endPoint y: 252, distance: 85.3
click at [408, 253] on input "range" at bounding box center [492, 253] width 739 height 0
drag, startPoint x: 515, startPoint y: 163, endPoint x: 629, endPoint y: 218, distance: 126.4
click at [629, 218] on div "241118_1000_ARC_GR_OG03_01_TP_03_B+C+D_Abbruch_M100_03.003.pdf abbrechen Leaflet" at bounding box center [492, 250] width 739 height 308
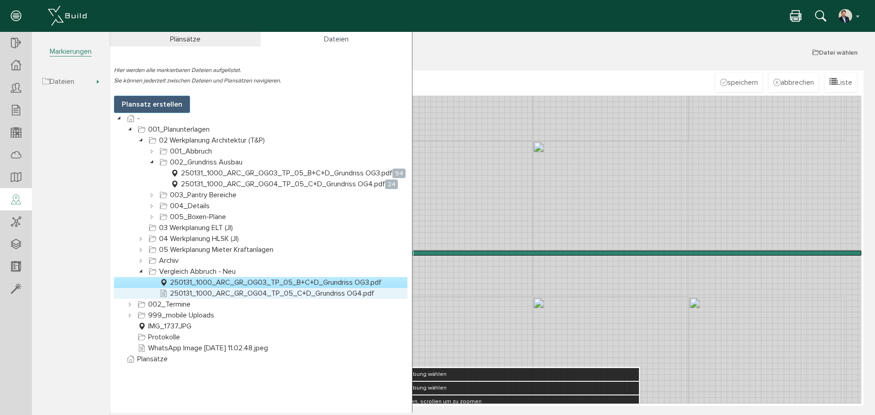
click at [233, 294] on link "250131_1000_ARC_GR_OG04_TP_05_C+D_Grundriss OG4.pdf" at bounding box center [267, 293] width 218 height 11
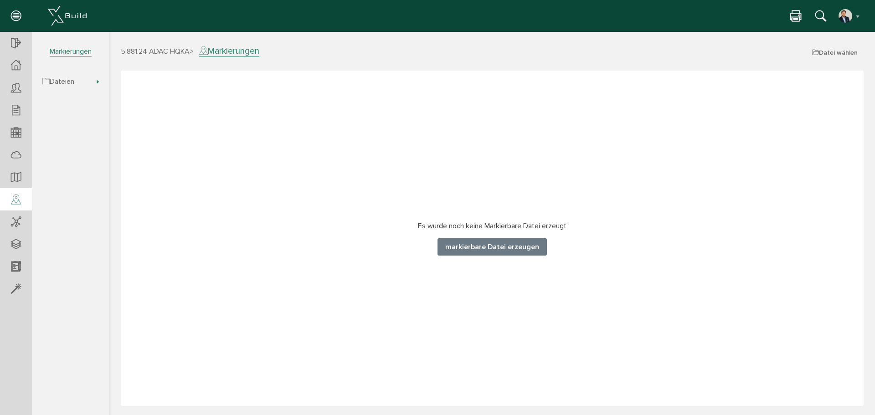
click at [494, 248] on button "markierbare Datei erzeugen" at bounding box center [492, 246] width 109 height 17
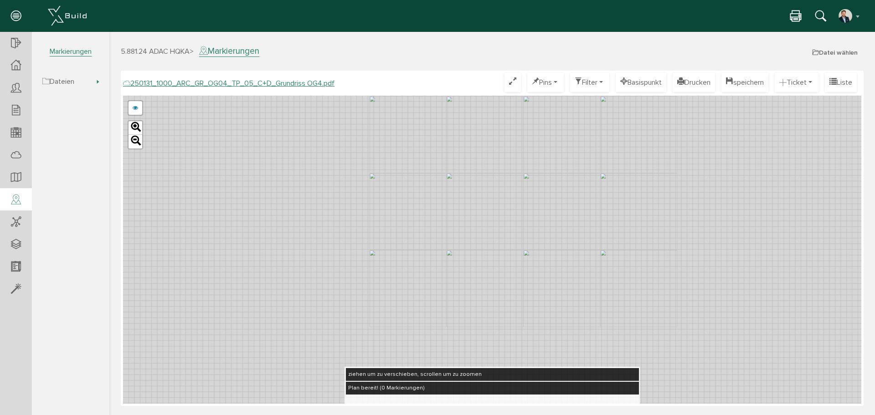
drag, startPoint x: 506, startPoint y: 215, endPoint x: 475, endPoint y: 221, distance: 30.8
click at [475, 221] on div "241118_1000_ARC_GR_OG04_01_TP_03_C+D_Abbruch_M100_03.004.pdf abbrechen Leaflet" at bounding box center [492, 250] width 739 height 308
drag, startPoint x: 539, startPoint y: 207, endPoint x: 503, endPoint y: 239, distance: 48.1
click at [503, 239] on div "241118_1000_ARC_GR_OG04_01_TP_03_C+D_Abbruch_M100_03.004.pdf abbrechen Leaflet" at bounding box center [492, 250] width 739 height 308
click at [132, 106] on link at bounding box center [136, 108] width 14 height 14
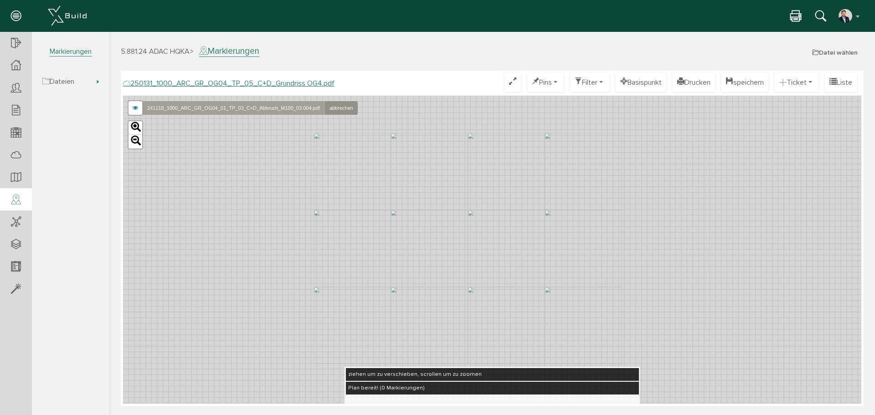
click at [220, 110] on link "241118_1000_ARC_GR_OG04_01_TP_03_C+D_Abbruch_M100_03.004.pdf" at bounding box center [233, 108] width 182 height 14
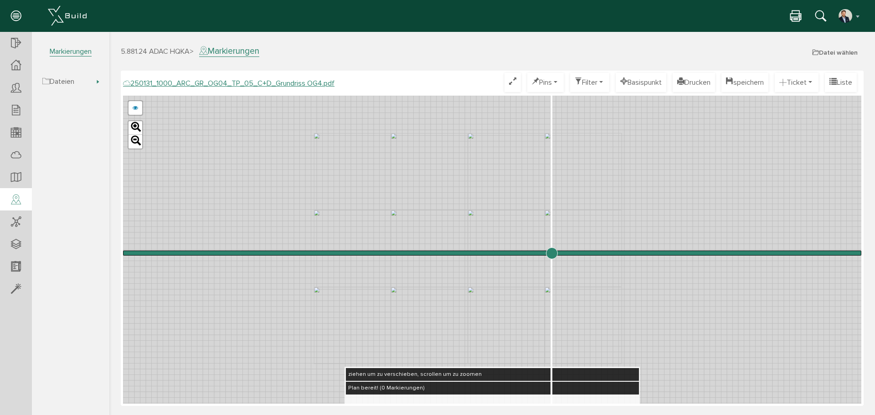
drag, startPoint x: 496, startPoint y: 254, endPoint x: 552, endPoint y: 258, distance: 56.2
click at [552, 253] on input "range" at bounding box center [492, 253] width 739 height 0
drag, startPoint x: 511, startPoint y: 189, endPoint x: 501, endPoint y: 279, distance: 90.5
click at [494, 281] on div "241118_1000_ARC_GR_OG04_01_TP_03_C+D_Abbruch_M100_03.004.pdf abbrechen Leaflet" at bounding box center [492, 250] width 739 height 308
drag, startPoint x: 552, startPoint y: 257, endPoint x: 377, endPoint y: 249, distance: 174.8
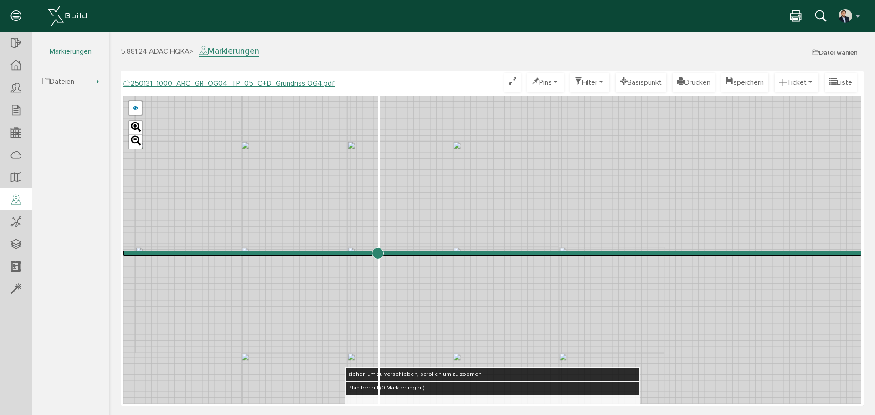
click at [377, 253] on input "range" at bounding box center [492, 253] width 739 height 0
drag, startPoint x: 510, startPoint y: 177, endPoint x: 543, endPoint y: 334, distance: 159.8
click at [543, 334] on div "241118_1000_ARC_GR_OG04_01_TP_03_C+D_Abbruch_M100_03.004.pdf abbrechen Leaflet" at bounding box center [492, 250] width 739 height 308
drag, startPoint x: 455, startPoint y: 197, endPoint x: 725, endPoint y: 217, distance: 271.1
click at [725, 217] on div "241118_1000_ARC_GR_OG04_01_TP_03_C+D_Abbruch_M100_03.004.pdf abbrechen Leaflet" at bounding box center [492, 250] width 739 height 308
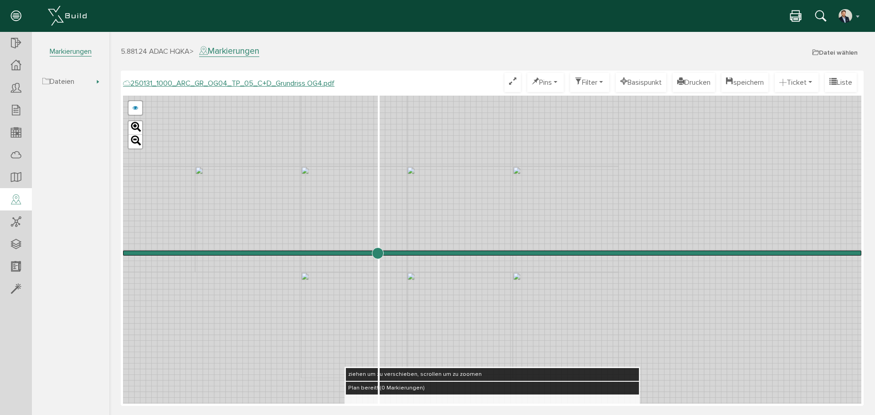
drag, startPoint x: 501, startPoint y: 207, endPoint x: 251, endPoint y: -52, distance: 359.8
click at [251, 32] on html "erweiterte Suche Datum durchsuchen Deadline durchsuchen Vorgängerversionen durc…" at bounding box center [492, 222] width 766 height 381
drag, startPoint x: 471, startPoint y: 165, endPoint x: 579, endPoint y: 181, distance: 109.2
click at [579, 181] on div "241118_1000_ARC_GR_OG04_01_TP_03_C+D_Abbruch_M100_03.004.pdf abbrechen Leaflet" at bounding box center [492, 250] width 739 height 308
drag, startPoint x: 432, startPoint y: 165, endPoint x: 896, endPoint y: 254, distance: 472.5
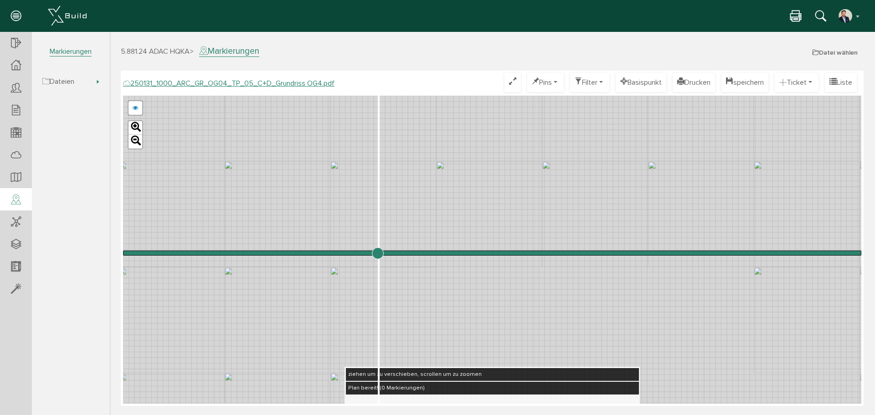
click at [875, 254] on html "erweiterte Suche Datum durchsuchen Deadline durchsuchen Vorgängerversionen durc…" at bounding box center [492, 222] width 766 height 381
drag, startPoint x: 451, startPoint y: 294, endPoint x: 549, endPoint y: 79, distance: 236.4
click at [549, 79] on div "250131_1000_ARC_GR_OG04_TP_05_C+D_Grundriss OG4.pdf Optimieren Pins nur Pin Tic…" at bounding box center [492, 238] width 739 height 331
drag, startPoint x: 377, startPoint y: 252, endPoint x: 407, endPoint y: 246, distance: 30.8
click at [407, 253] on input "range" at bounding box center [492, 253] width 739 height 0
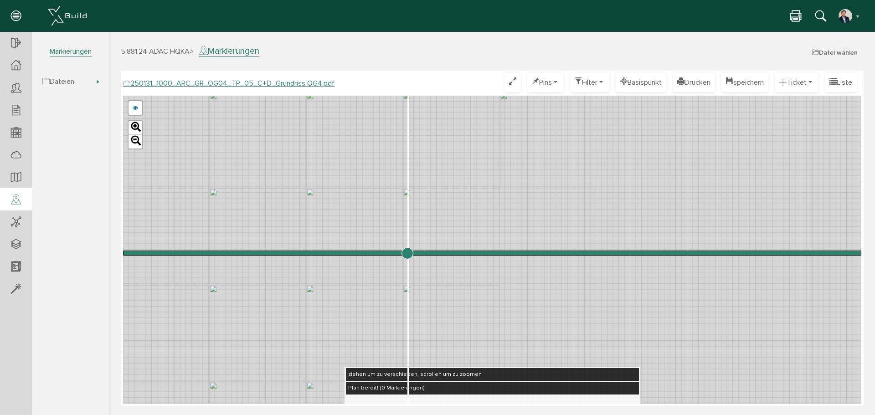
drag, startPoint x: 507, startPoint y: 217, endPoint x: 542, endPoint y: 241, distance: 41.9
click at [542, 241] on div "241118_1000_ARC_GR_OG04_01_TP_03_C+D_Abbruch_M100_03.004.pdf abbrechen Leaflet" at bounding box center [492, 250] width 739 height 308
drag, startPoint x: 487, startPoint y: 314, endPoint x: 783, endPoint y: 385, distance: 304.3
click at [783, 385] on div "241118_1000_ARC_GR_OG04_01_TP_03_C+D_Abbruch_M100_03.004.pdf abbrechen Leaflet" at bounding box center [492, 250] width 739 height 308
drag, startPoint x: 443, startPoint y: 185, endPoint x: 513, endPoint y: 196, distance: 71.1
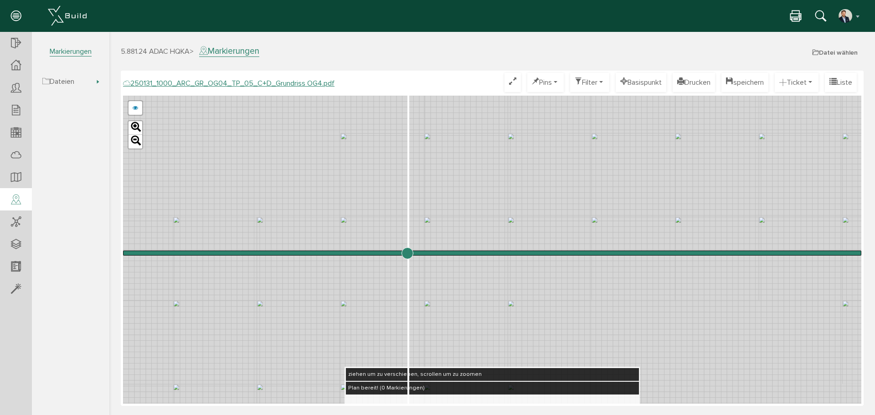
click at [150, 355] on div "241118_1000_ARC_GR_OG04_01_TP_03_C+D_Abbruch_M100_03.004.pdf abbrechen Leaflet" at bounding box center [492, 250] width 739 height 308
drag, startPoint x: 455, startPoint y: 207, endPoint x: 368, endPoint y: 187, distance: 88.5
click at [368, 187] on div "241118_1000_ARC_GR_OG04_01_TP_03_C+D_Abbruch_M100_03.004.pdf abbrechen Leaflet" at bounding box center [492, 250] width 739 height 308
drag, startPoint x: 460, startPoint y: 152, endPoint x: 259, endPoint y: 337, distance: 273.2
click at [259, 337] on div "241118_1000_ARC_GR_OG04_01_TP_03_C+D_Abbruch_M100_03.004.pdf abbrechen Leaflet" at bounding box center [492, 250] width 739 height 308
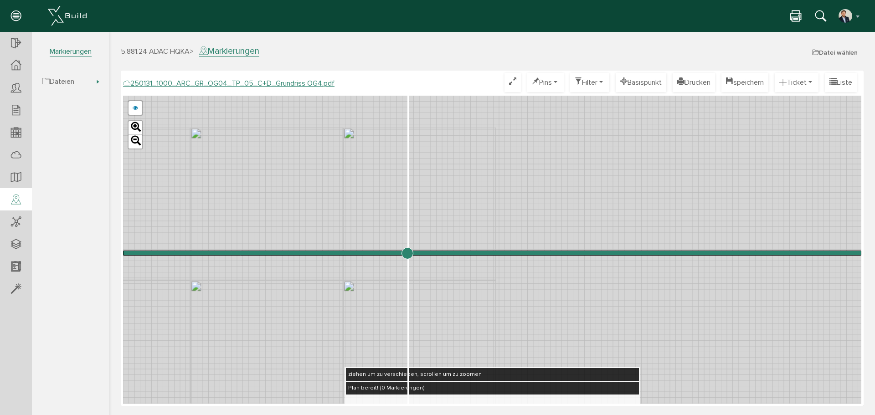
drag, startPoint x: 657, startPoint y: 179, endPoint x: 163, endPoint y: 210, distance: 495.1
click at [164, 210] on div "241118_1000_ARC_GR_OG04_01_TP_03_C+D_Abbruch_M100_03.004.pdf abbrechen Leaflet" at bounding box center [492, 250] width 739 height 308
drag, startPoint x: 430, startPoint y: 226, endPoint x: 490, endPoint y: 219, distance: 59.7
click at [490, 219] on div "241118_1000_ARC_GR_OG04_01_TP_03_C+D_Abbruch_M100_03.004.pdf abbrechen Leaflet" at bounding box center [492, 250] width 739 height 308
drag, startPoint x: 537, startPoint y: 226, endPoint x: 414, endPoint y: 154, distance: 141.8
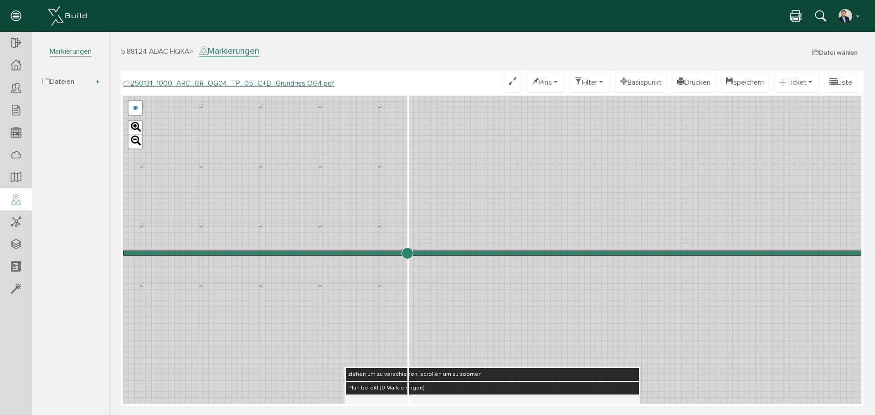
click at [414, 154] on div "241118_1000_ARC_GR_OG04_01_TP_03_C+D_Abbruch_M100_03.004.pdf abbrechen Leaflet" at bounding box center [492, 250] width 739 height 308
drag, startPoint x: 403, startPoint y: 252, endPoint x: 357, endPoint y: 251, distance: 46.0
click at [357, 253] on input "range" at bounding box center [492, 253] width 739 height 0
drag, startPoint x: 392, startPoint y: 170, endPoint x: 354, endPoint y: 213, distance: 57.2
click at [354, 213] on div "241118_1000_ARC_GR_OG04_01_TP_03_C+D_Abbruch_M100_03.004.pdf abbrechen Leaflet" at bounding box center [492, 250] width 739 height 308
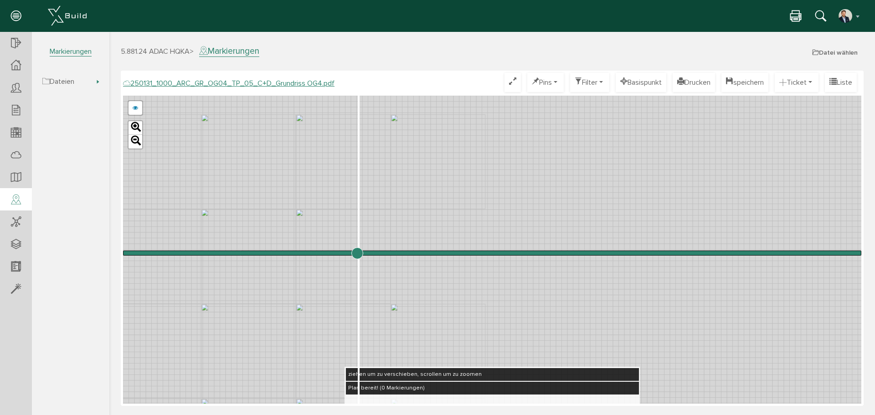
drag, startPoint x: 474, startPoint y: 288, endPoint x: 326, endPoint y: 316, distance: 150.4
click at [326, 316] on div "241118_1000_ARC_GR_OG04_01_TP_03_C+D_Abbruch_M100_03.004.pdf abbrechen Leaflet" at bounding box center [492, 250] width 739 height 308
